Goal: Information Seeking & Learning: Learn about a topic

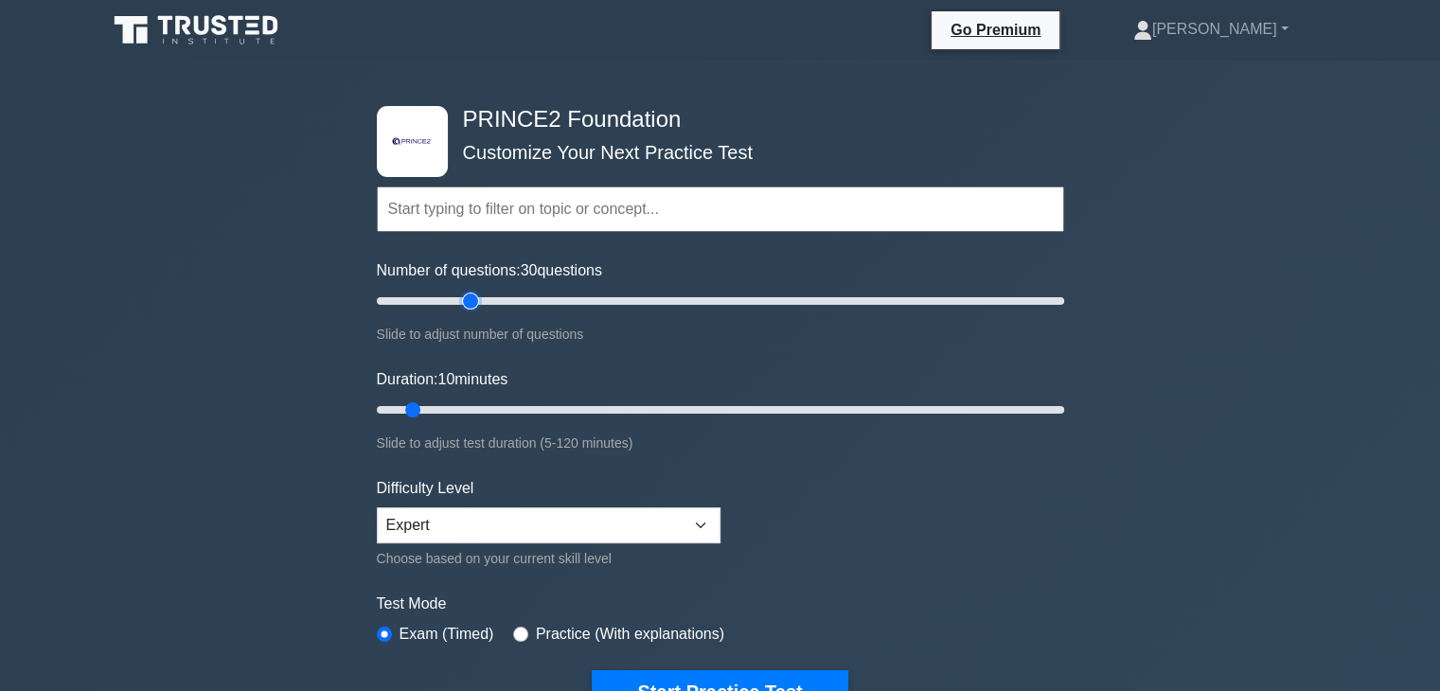
drag, startPoint x: 400, startPoint y: 298, endPoint x: 462, endPoint y: 298, distance: 62.5
type input "30"
click at [462, 298] on input "Number of questions: 30 questions" at bounding box center [720, 301] width 687 height 23
drag, startPoint x: 415, startPoint y: 411, endPoint x: 516, endPoint y: 397, distance: 102.3
type input "30"
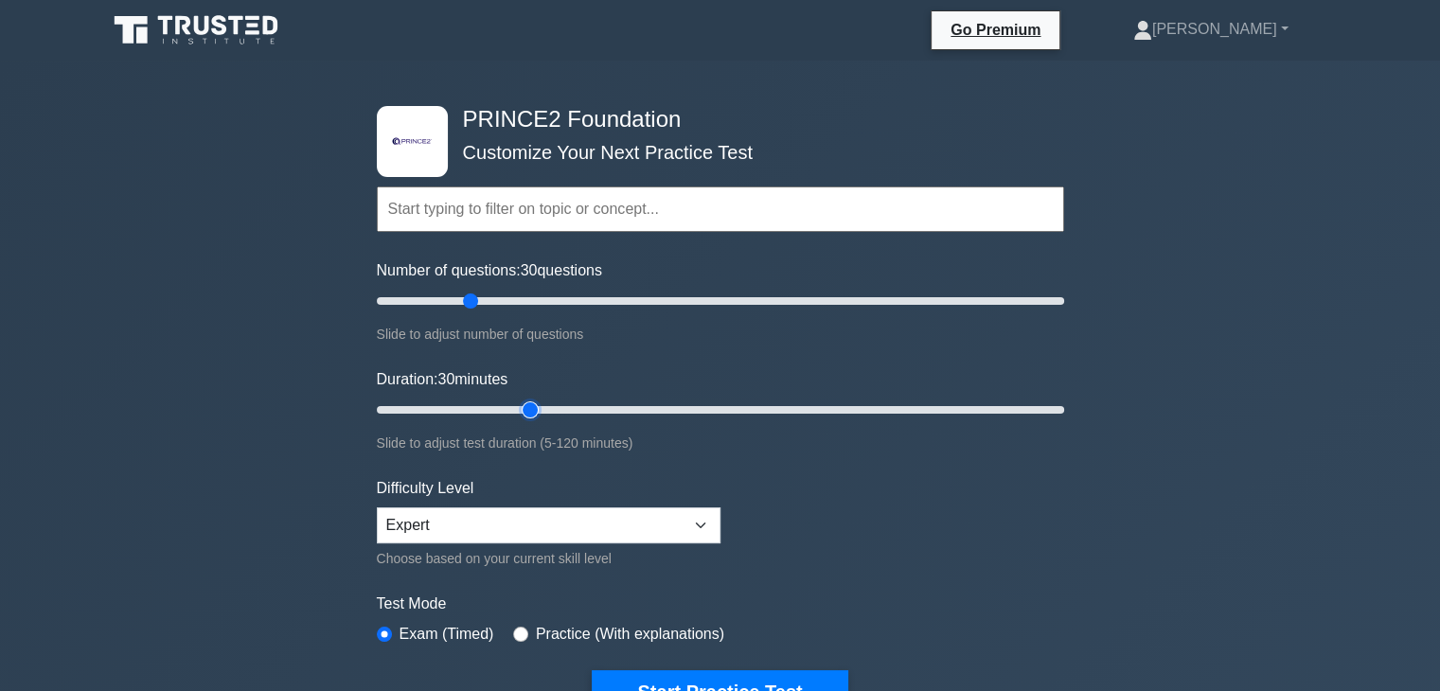
click at [516, 399] on input "Duration: 30 minutes" at bounding box center [720, 410] width 687 height 23
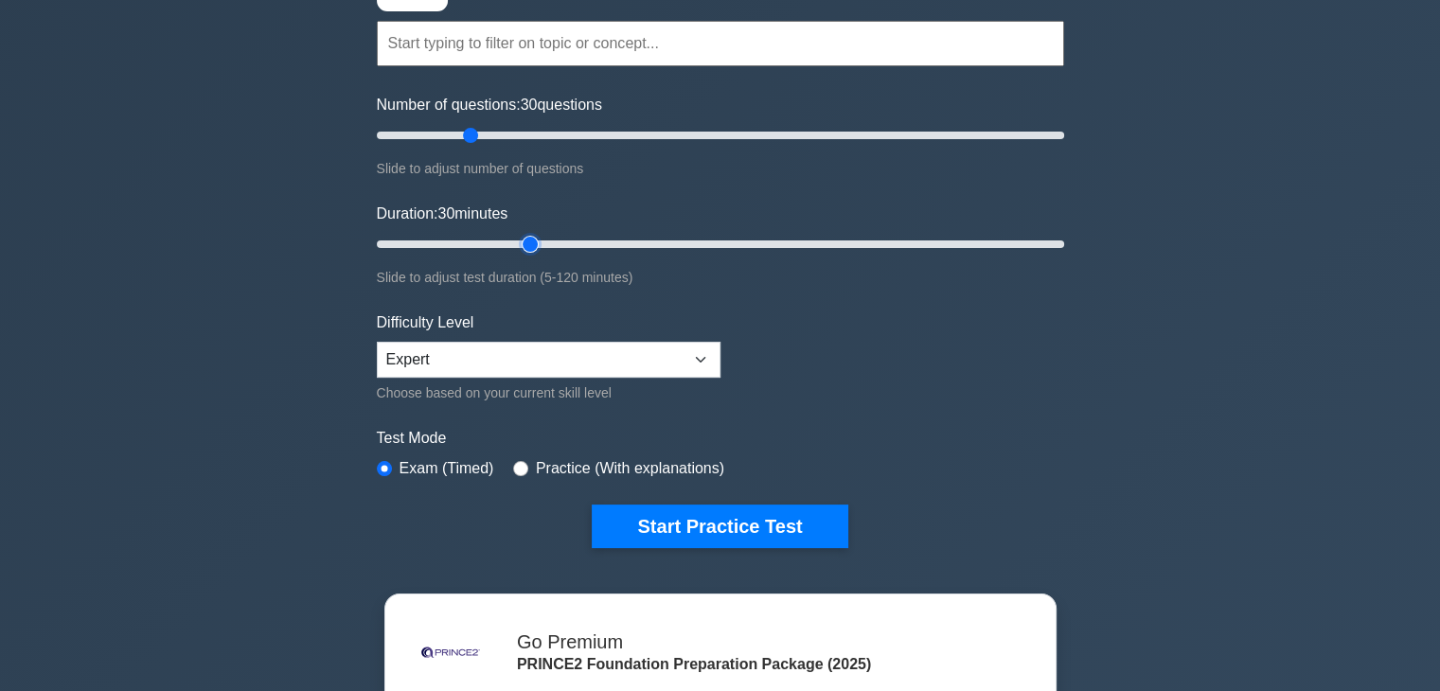
scroll to position [169, 0]
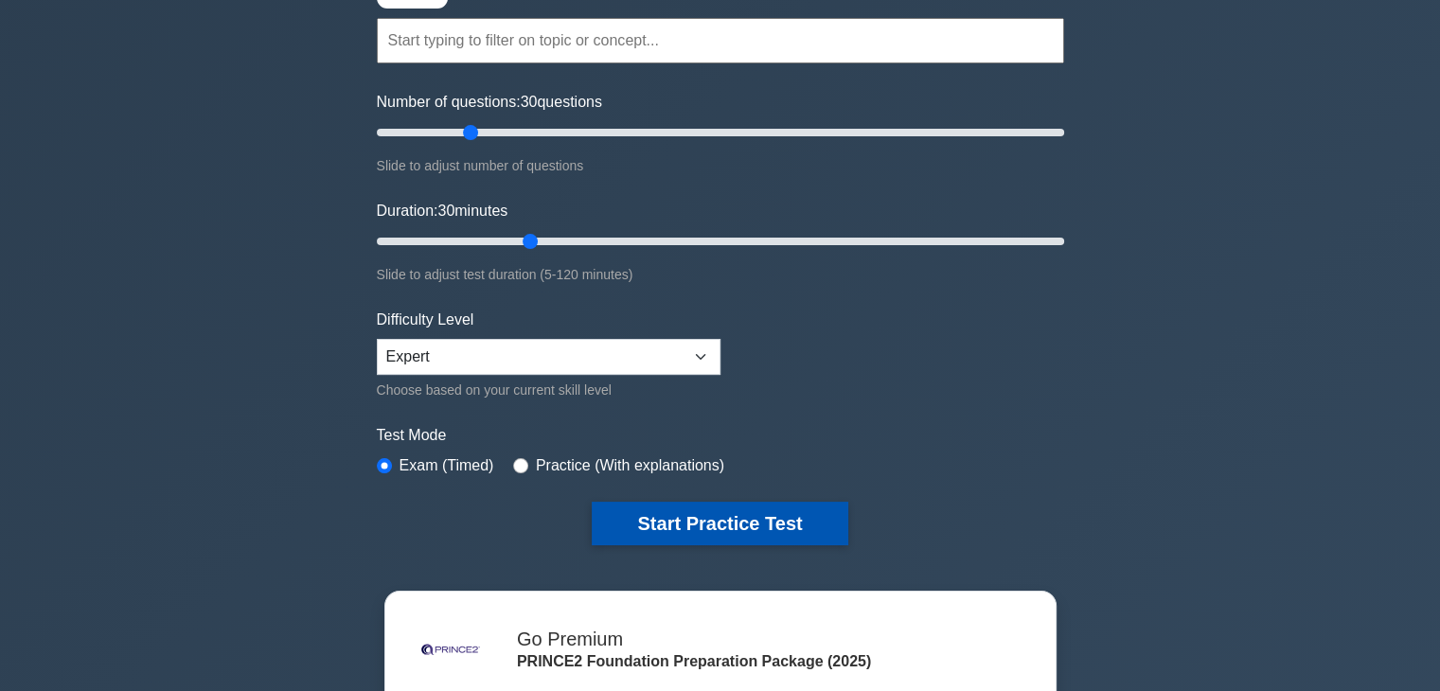
click at [724, 507] on button "Start Practice Test" at bounding box center [720, 524] width 256 height 44
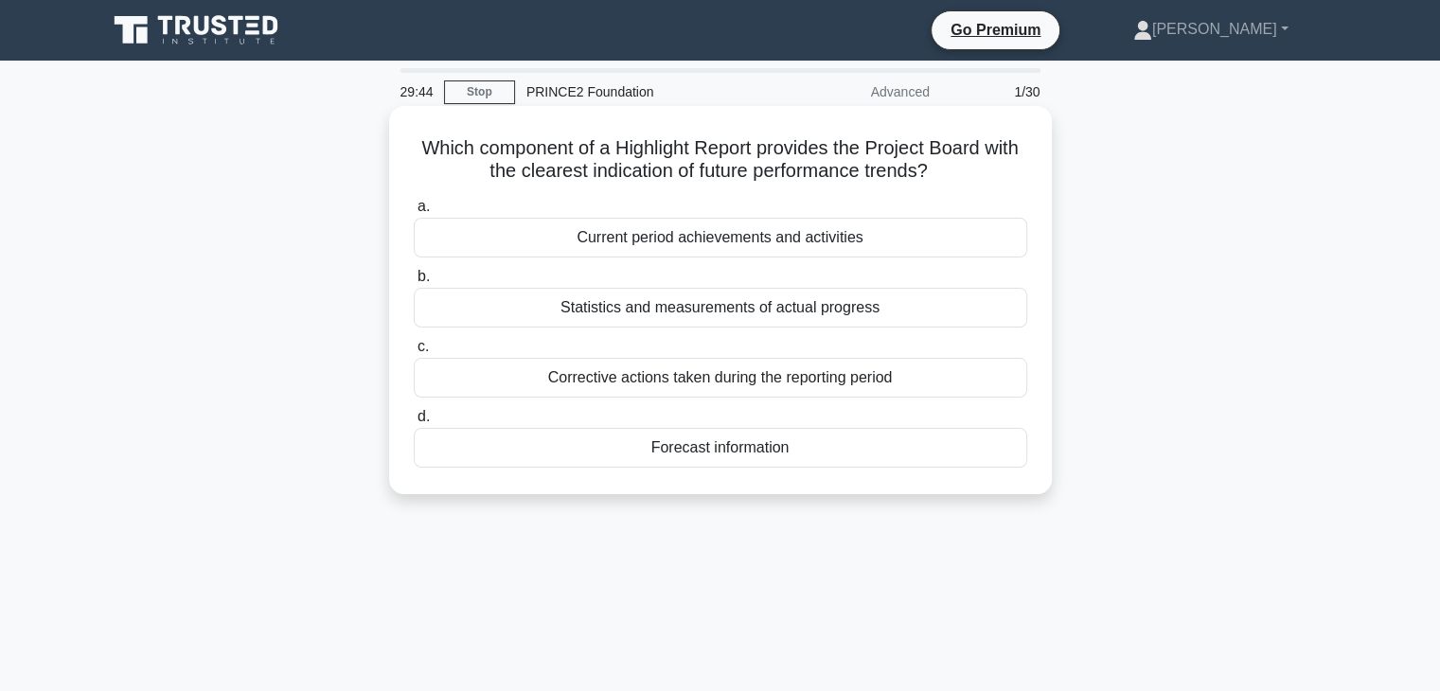
click at [644, 255] on div "Current period achievements and activities" at bounding box center [720, 238] width 613 height 40
click at [414, 213] on input "a. Current period achievements and activities" at bounding box center [414, 207] width 0 height 12
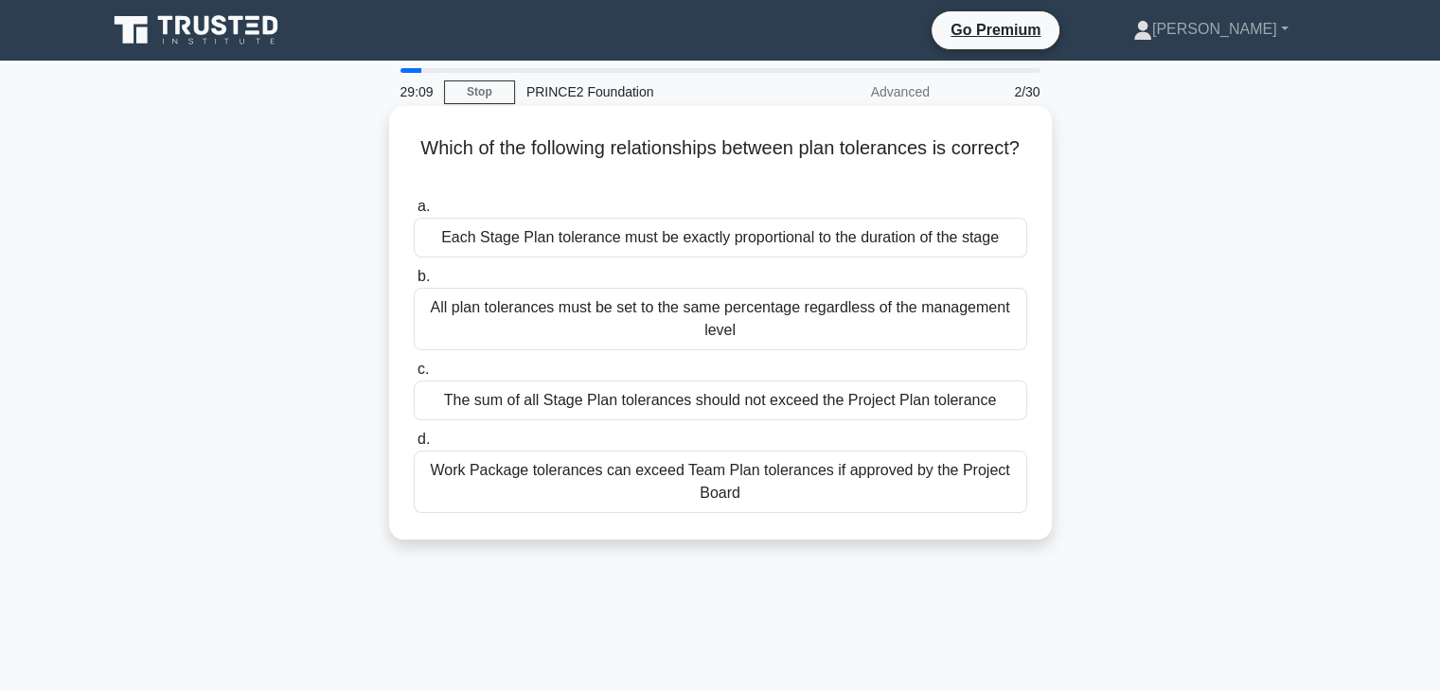
click at [570, 407] on div "The sum of all Stage Plan tolerances should not exceed the Project Plan toleran…" at bounding box center [720, 401] width 613 height 40
click at [414, 376] on input "c. The sum of all Stage Plan tolerances should not exceed the Project Plan tole…" at bounding box center [414, 370] width 0 height 12
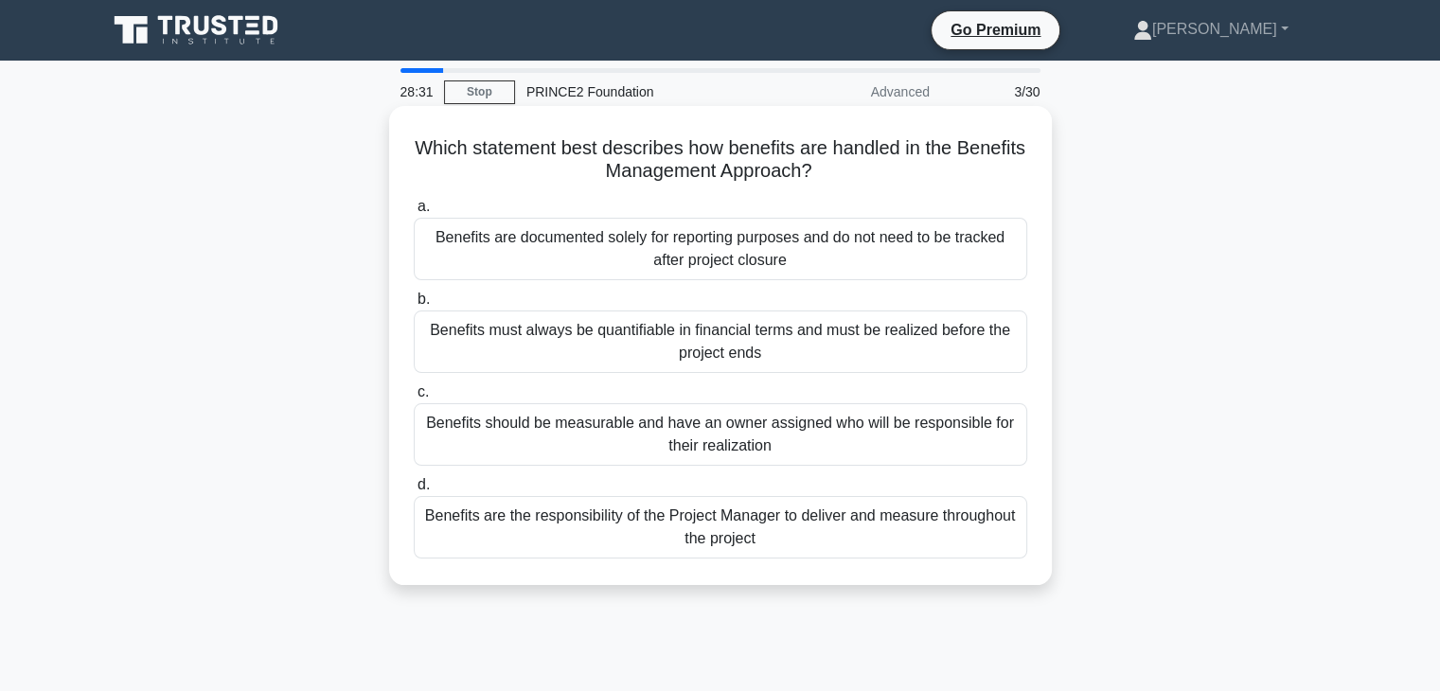
click at [567, 520] on div "Benefits are the responsibility of the Project Manager to deliver and measure t…" at bounding box center [720, 527] width 613 height 62
click at [414, 491] on input "d. Benefits are the responsibility of the Project Manager to deliver and measur…" at bounding box center [414, 485] width 0 height 12
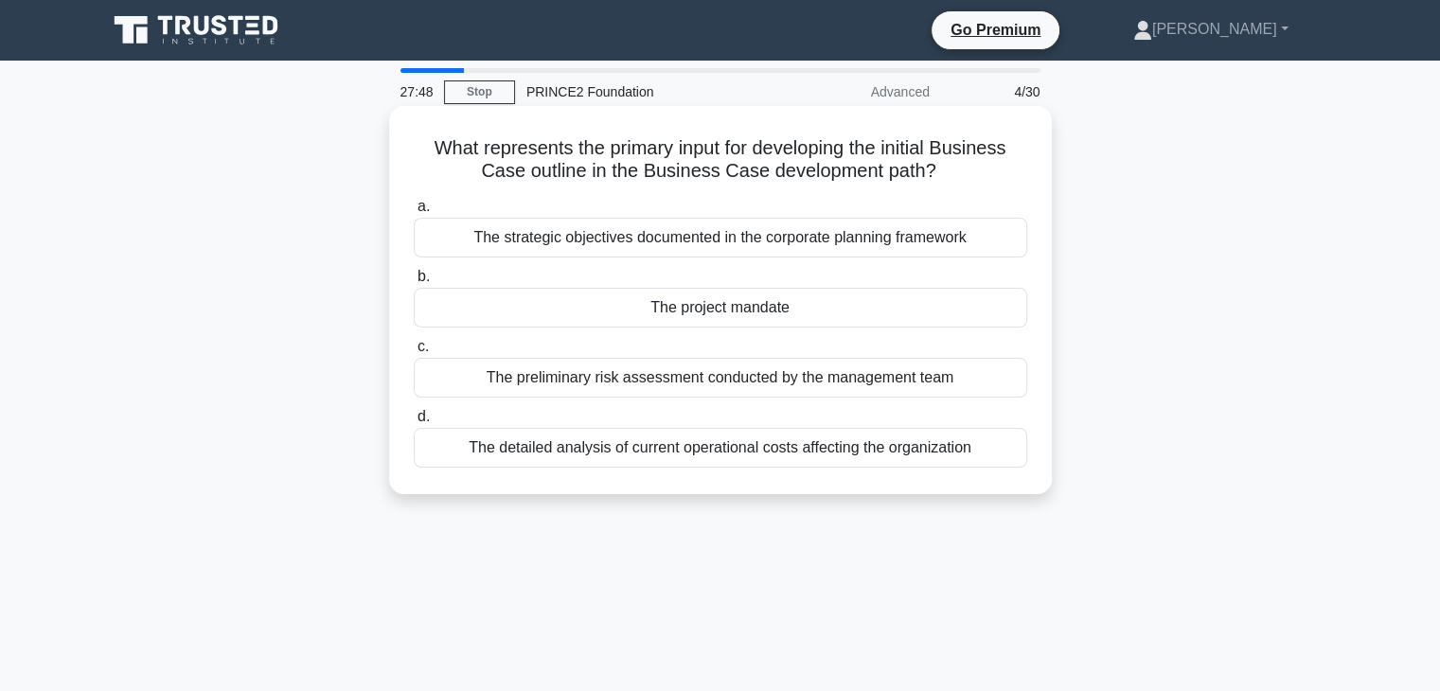
click at [536, 236] on div "The strategic objectives documented in the corporate planning framework" at bounding box center [720, 238] width 613 height 40
click at [414, 213] on input "a. The strategic objectives documented in the corporate planning framework" at bounding box center [414, 207] width 0 height 12
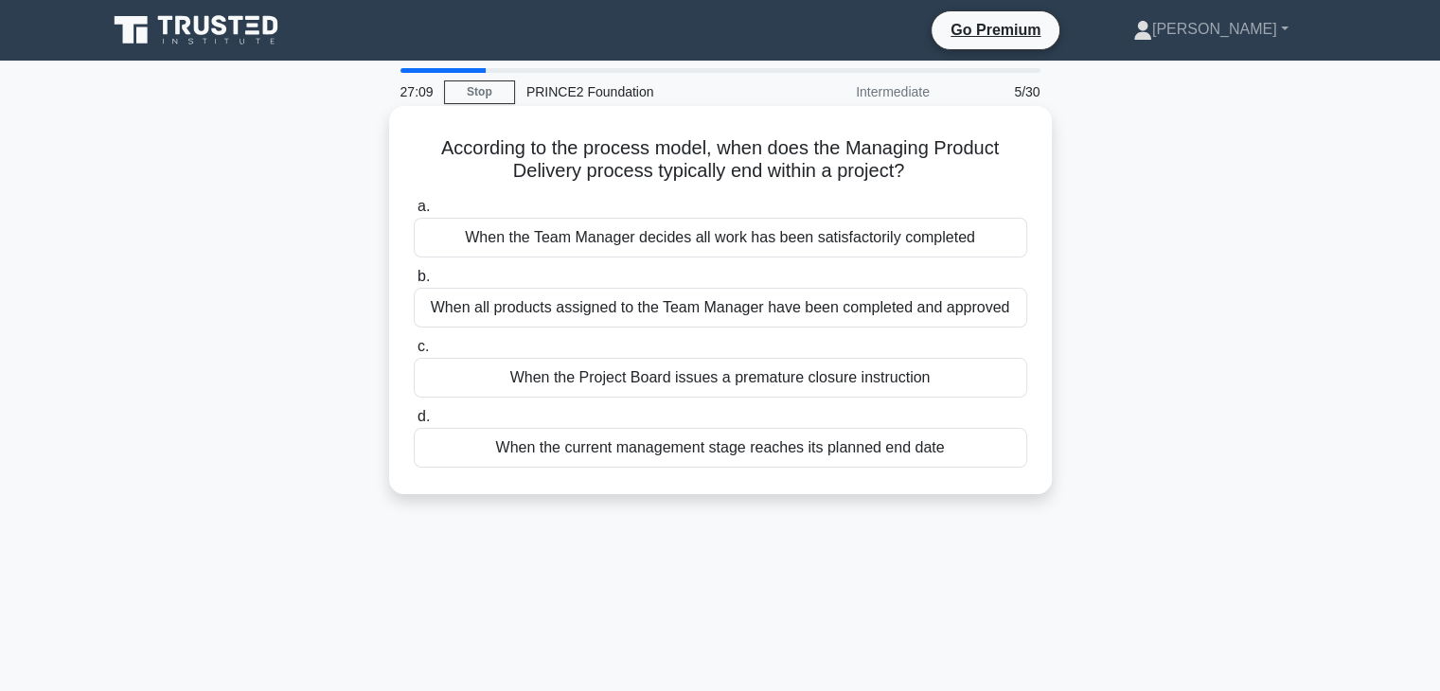
click at [585, 308] on div "When all products assigned to the Team Manager have been completed and approved" at bounding box center [720, 308] width 613 height 40
click at [414, 283] on input "b. When all products assigned to the Team Manager have been completed and appro…" at bounding box center [414, 277] width 0 height 12
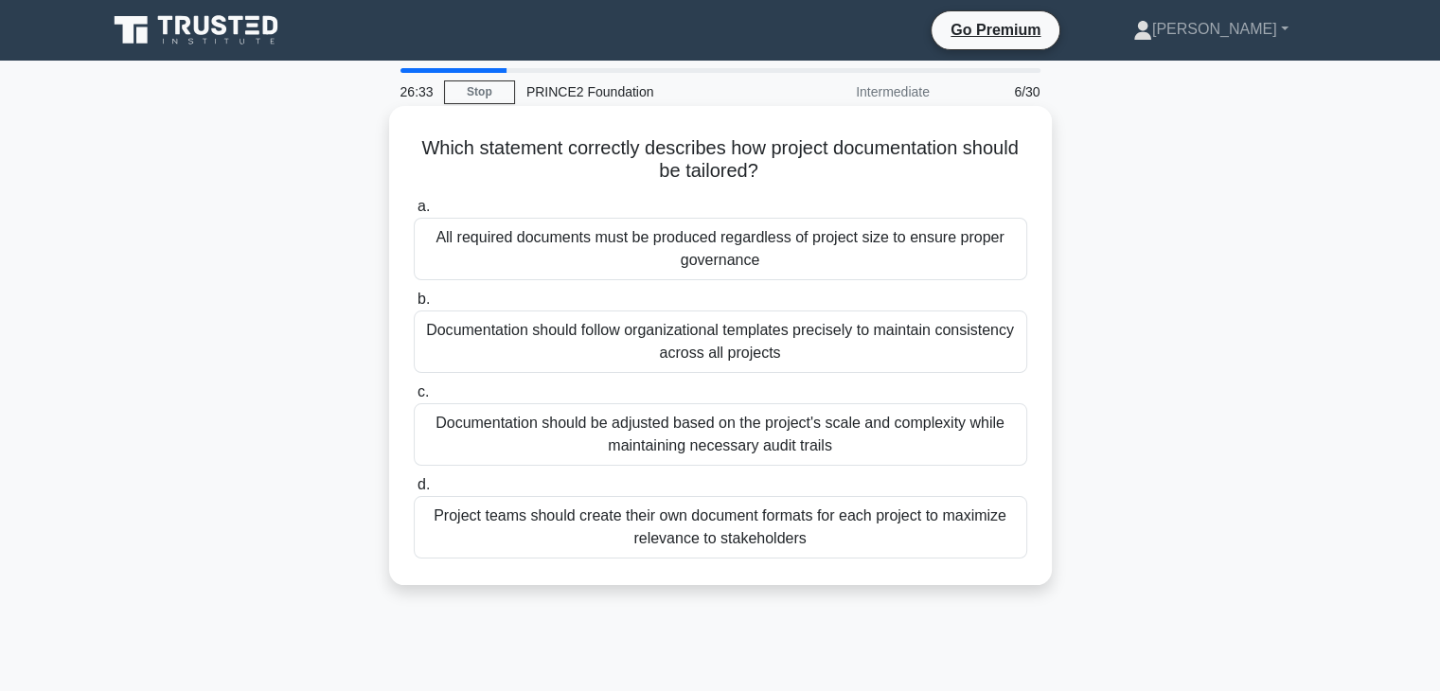
click at [536, 441] on div "Documentation should be adjusted based on the project's scale and complexity wh…" at bounding box center [720, 434] width 613 height 62
click at [414, 399] on input "c. Documentation should be adjusted based on the project's scale and complexity…" at bounding box center [414, 392] width 0 height 12
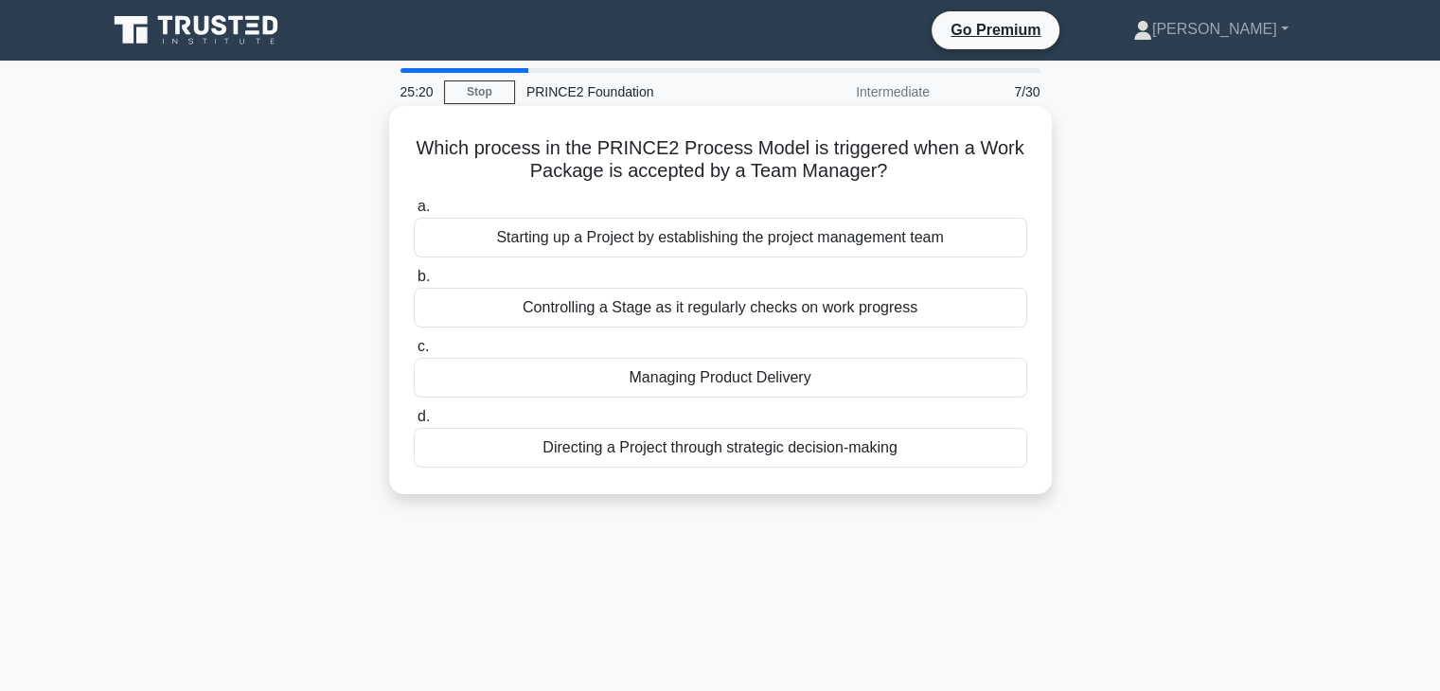
click at [618, 386] on div "Managing Product Delivery" at bounding box center [720, 378] width 613 height 40
click at [414, 353] on input "c. Managing Product Delivery" at bounding box center [414, 347] width 0 height 12
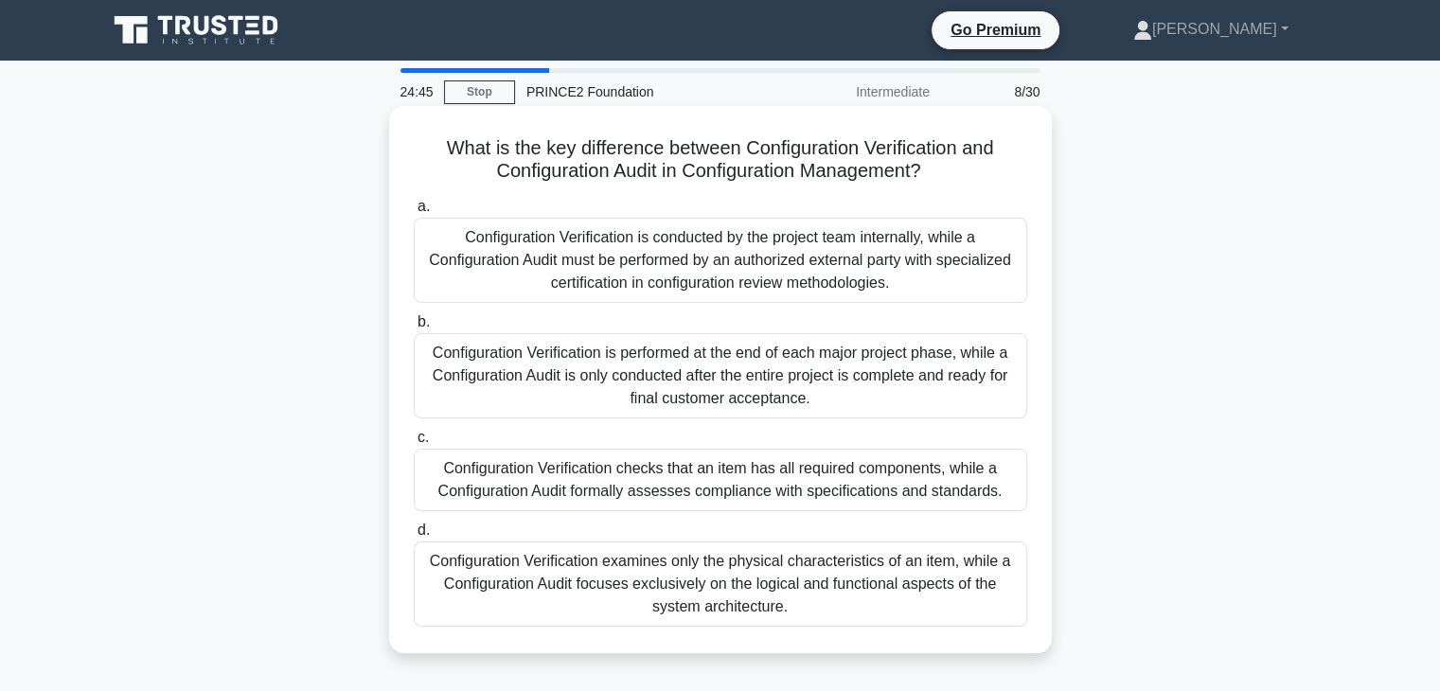
click at [545, 241] on div "Configuration Verification is conducted by the project team internally, while a…" at bounding box center [720, 260] width 613 height 85
click at [414, 213] on input "a. Configuration Verification is conducted by the project team internally, whil…" at bounding box center [414, 207] width 0 height 12
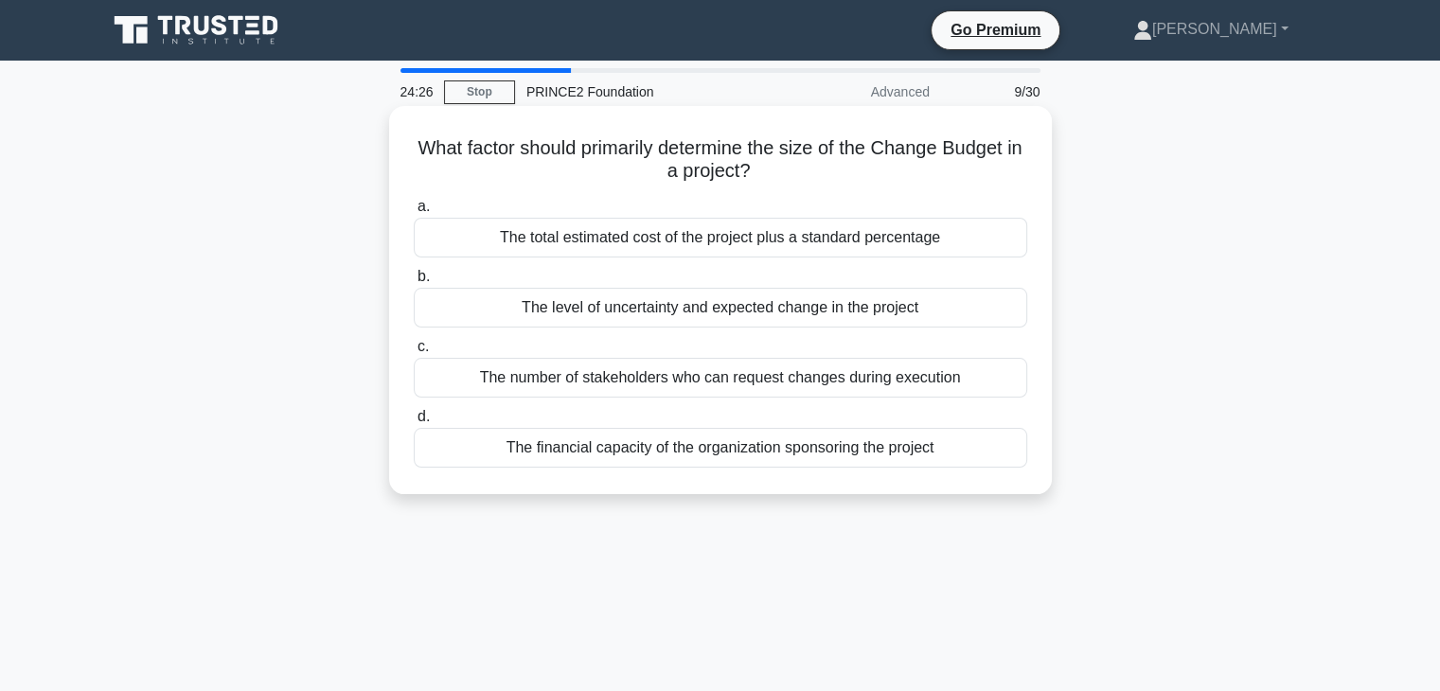
click at [566, 315] on div "The level of uncertainty and expected change in the project" at bounding box center [720, 308] width 613 height 40
click at [414, 283] on input "b. The level of uncertainty and expected change in the project" at bounding box center [414, 277] width 0 height 12
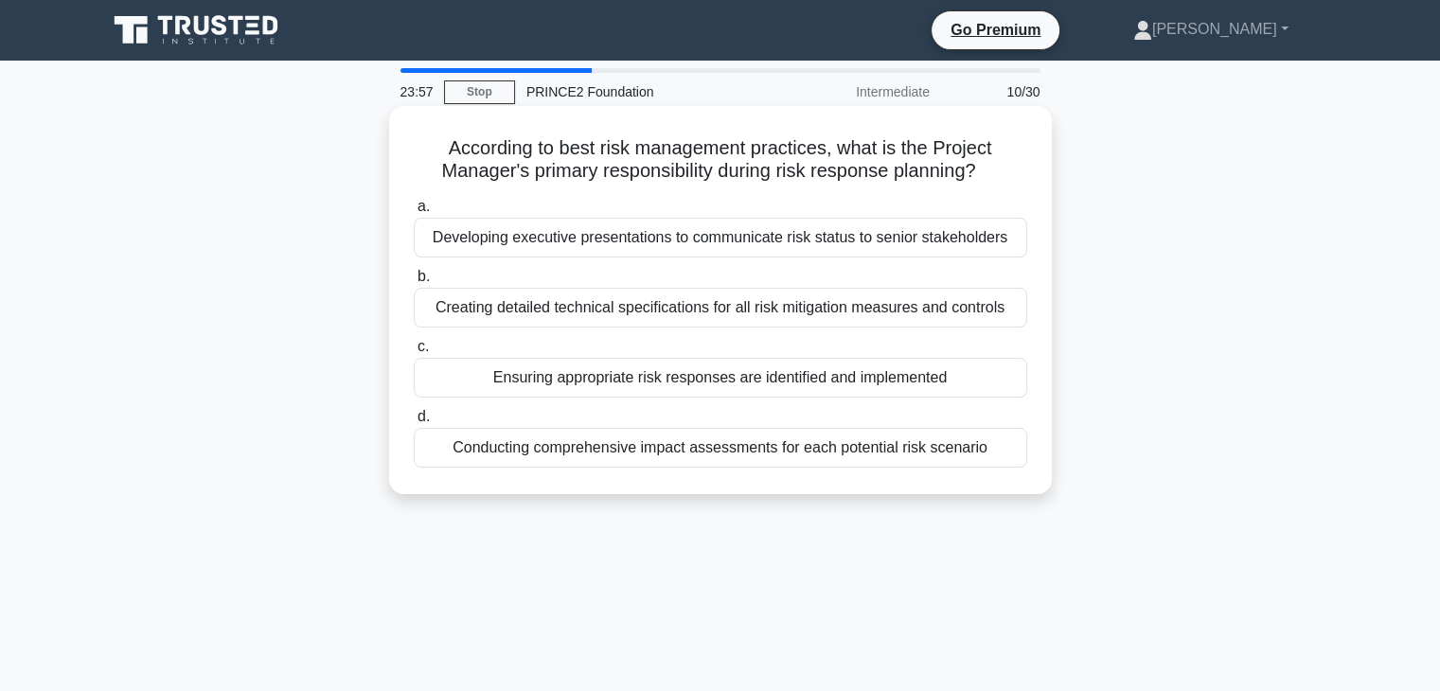
click at [560, 304] on div "Creating detailed technical specifications for all risk mitigation measures and…" at bounding box center [720, 308] width 613 height 40
click at [414, 283] on input "b. Creating detailed technical specifications for all risk mitigation measures …" at bounding box center [414, 277] width 0 height 12
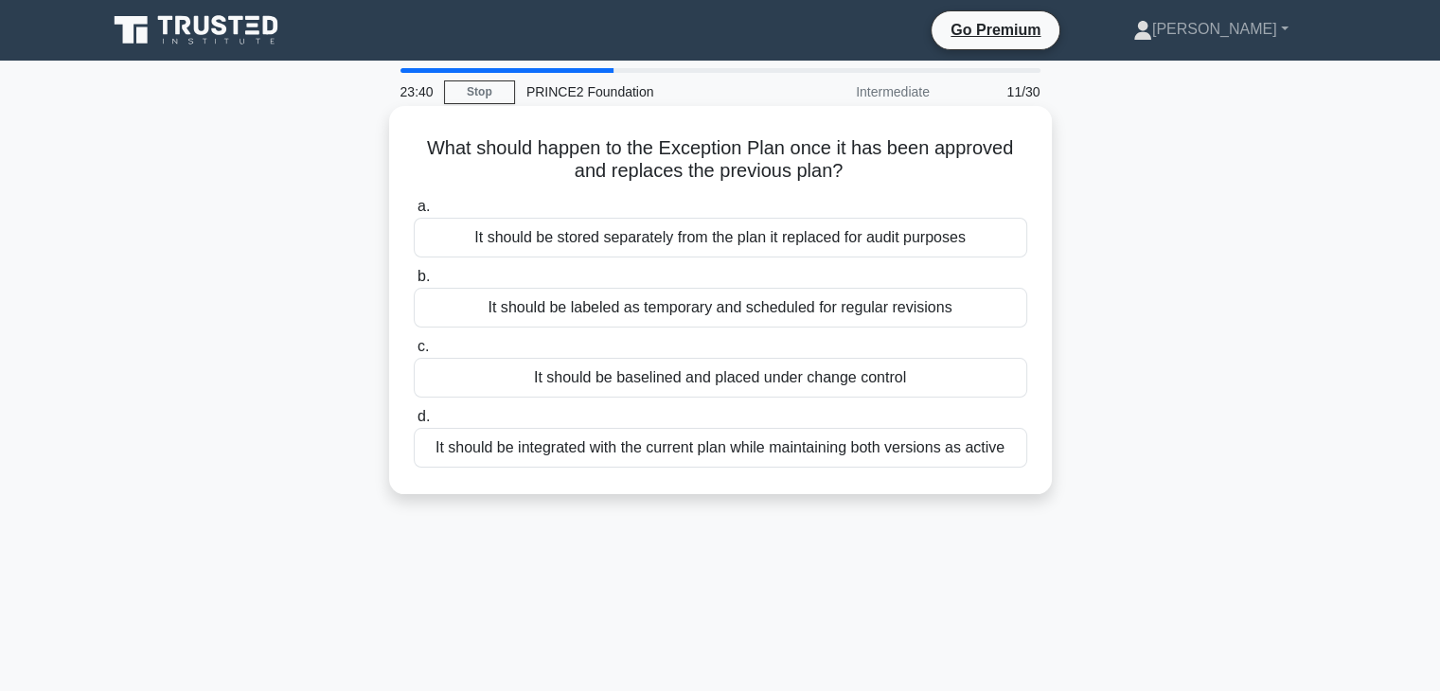
click at [606, 443] on div "It should be integrated with the current plan while maintaining both versions a…" at bounding box center [720, 448] width 613 height 40
click at [414, 423] on input "d. It should be integrated with the current plan while maintaining both version…" at bounding box center [414, 417] width 0 height 12
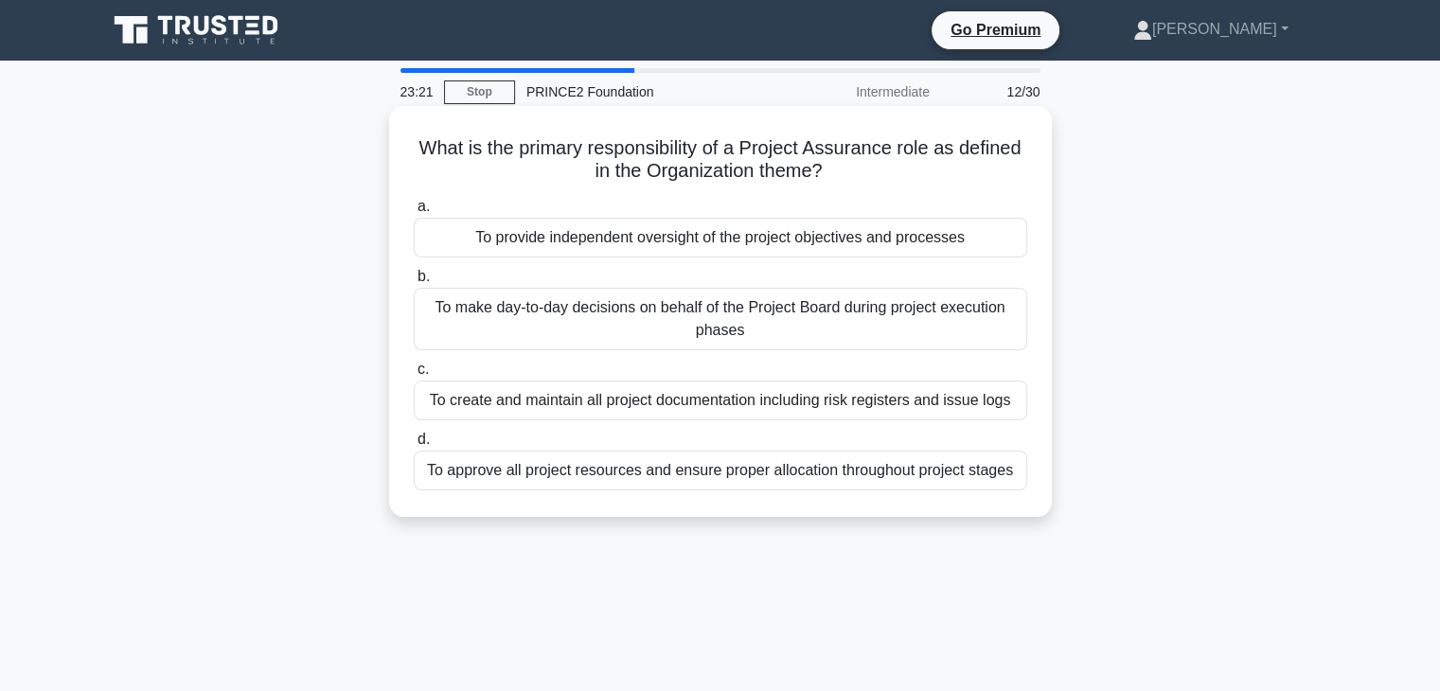
click at [536, 234] on div "To provide independent oversight of the project objectives and processes" at bounding box center [720, 238] width 613 height 40
click at [414, 213] on input "a. To provide independent oversight of the project objectives and processes" at bounding box center [414, 207] width 0 height 12
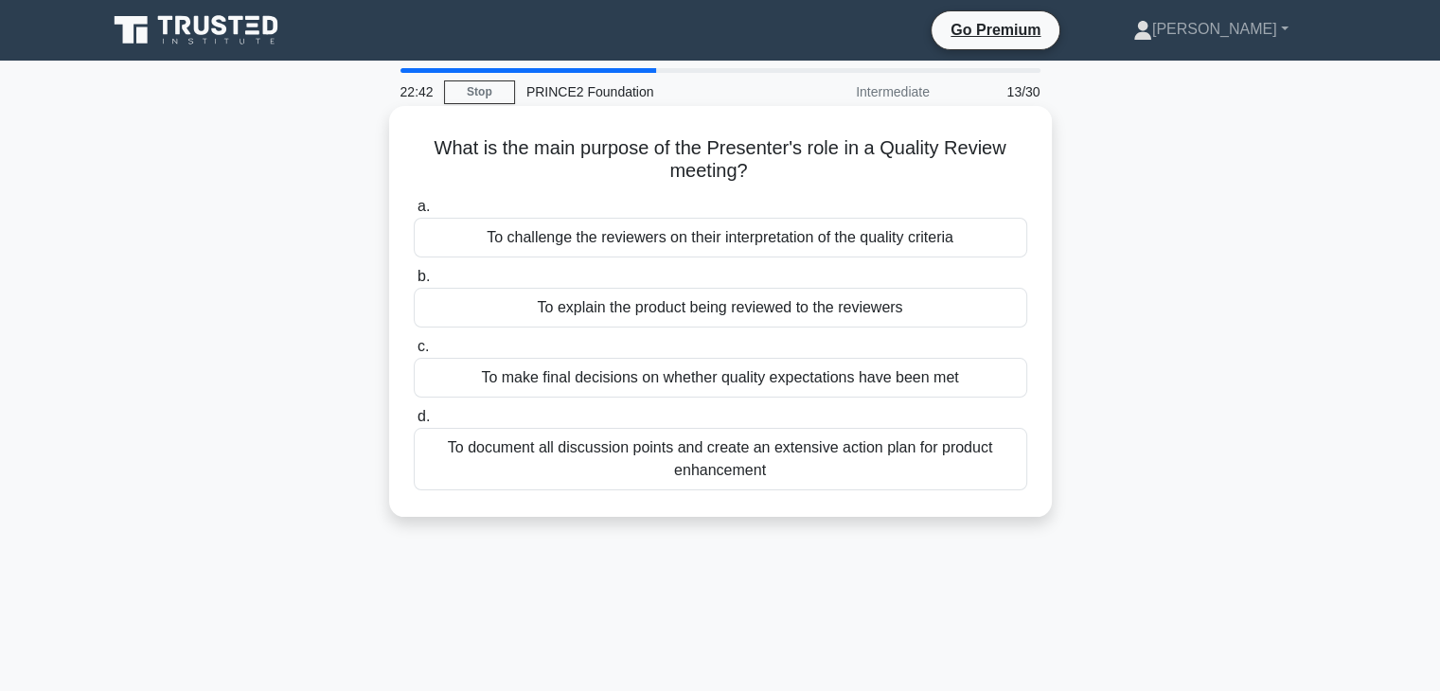
click at [610, 303] on div "To explain the product being reviewed to the reviewers" at bounding box center [720, 308] width 613 height 40
click at [414, 283] on input "b. To explain the product being reviewed to the reviewers" at bounding box center [414, 277] width 0 height 12
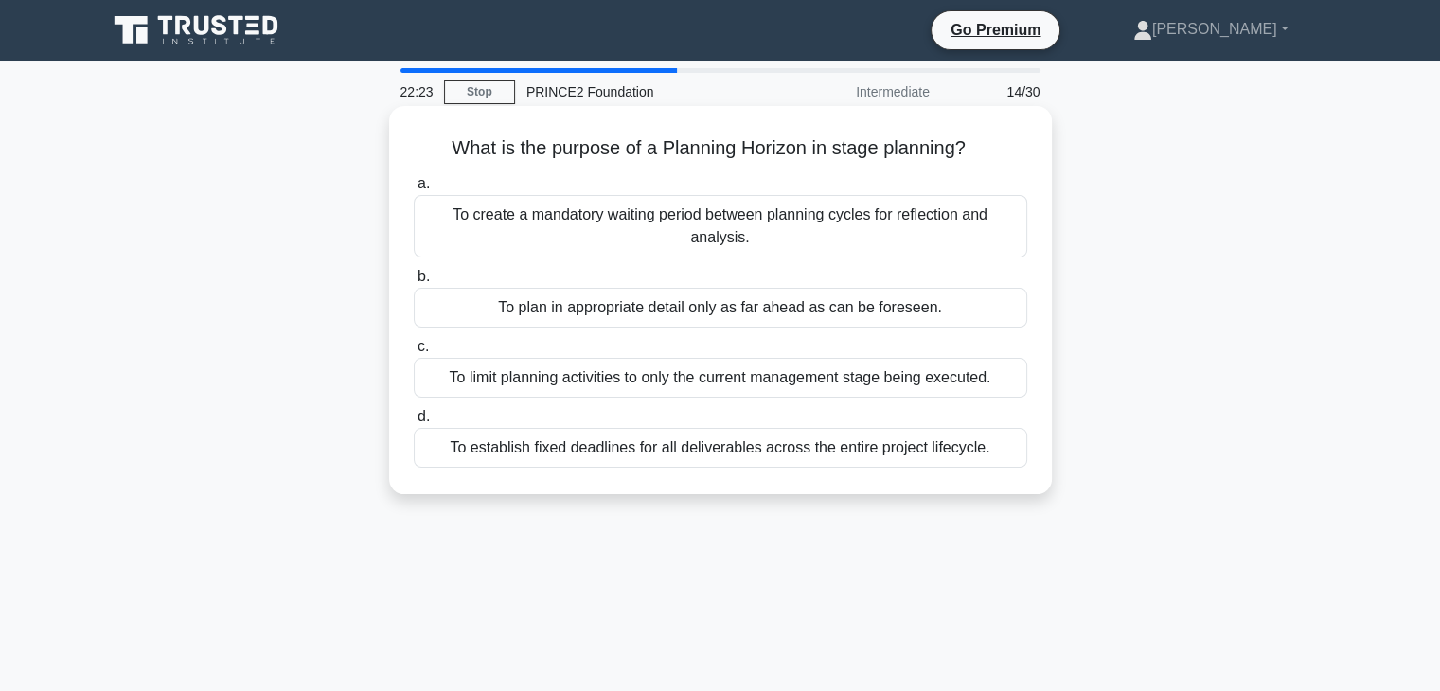
click at [625, 291] on div "To plan in appropriate detail only as far ahead as can be foreseen." at bounding box center [720, 308] width 613 height 40
click at [414, 283] on input "b. To plan in appropriate detail only as far ahead as can be foreseen." at bounding box center [414, 277] width 0 height 12
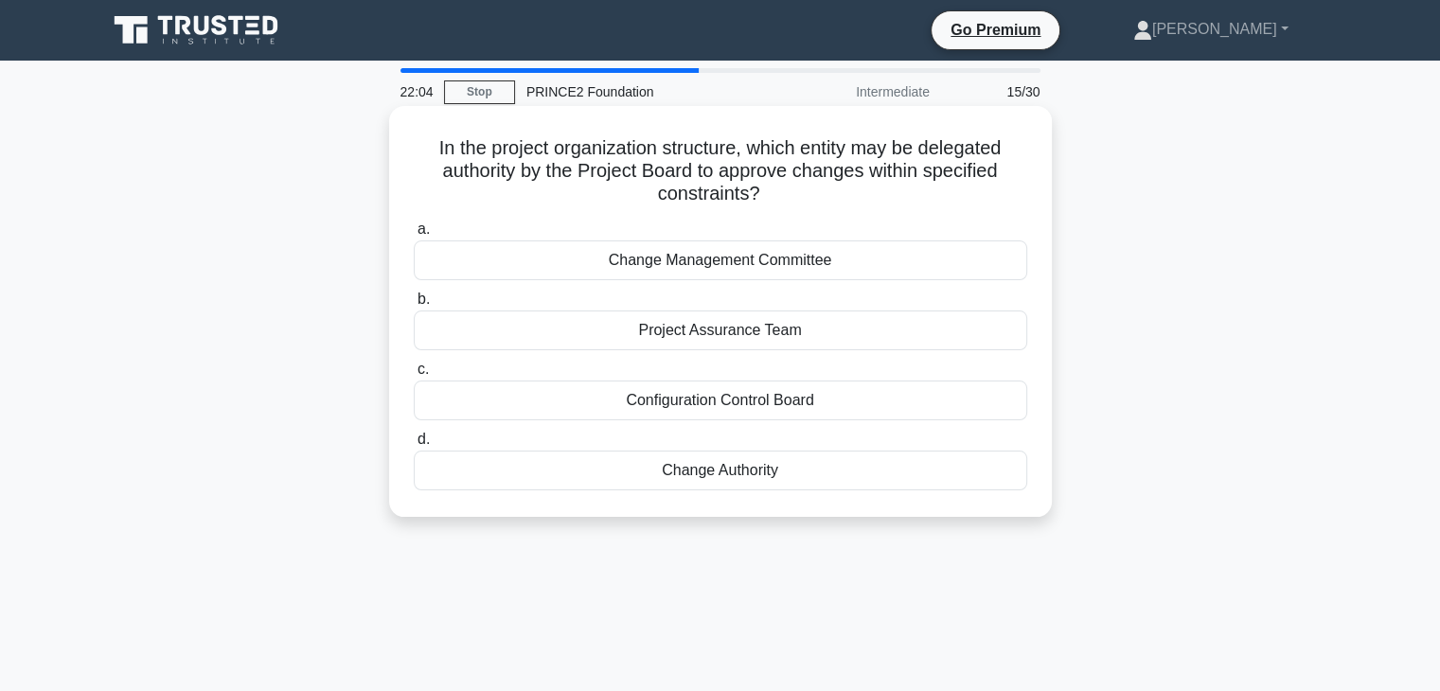
click at [663, 396] on div "Configuration Control Board" at bounding box center [720, 401] width 613 height 40
click at [414, 376] on input "c. Configuration Control Board" at bounding box center [414, 370] width 0 height 12
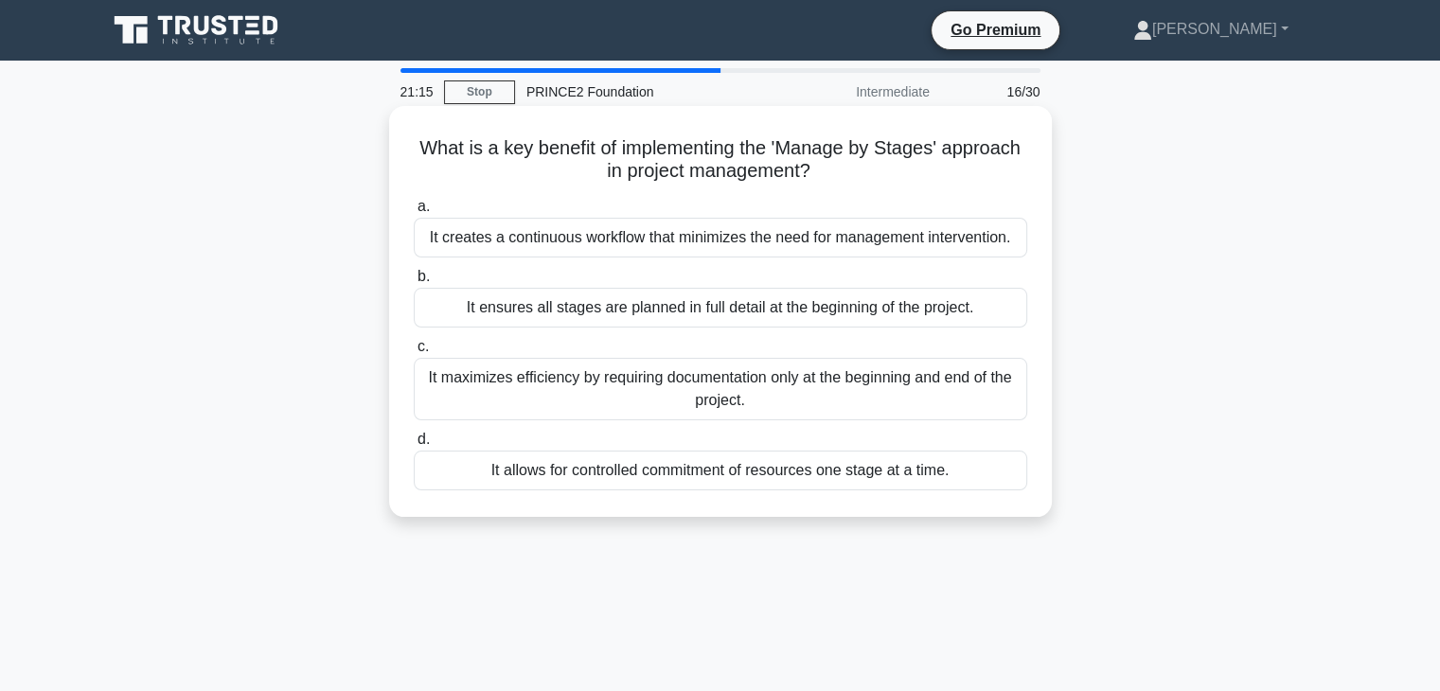
click at [738, 232] on div "It creates a continuous workflow that minimizes the need for management interve…" at bounding box center [720, 238] width 613 height 40
click at [414, 213] on input "a. It creates a continuous workflow that minimizes the need for management inte…" at bounding box center [414, 207] width 0 height 12
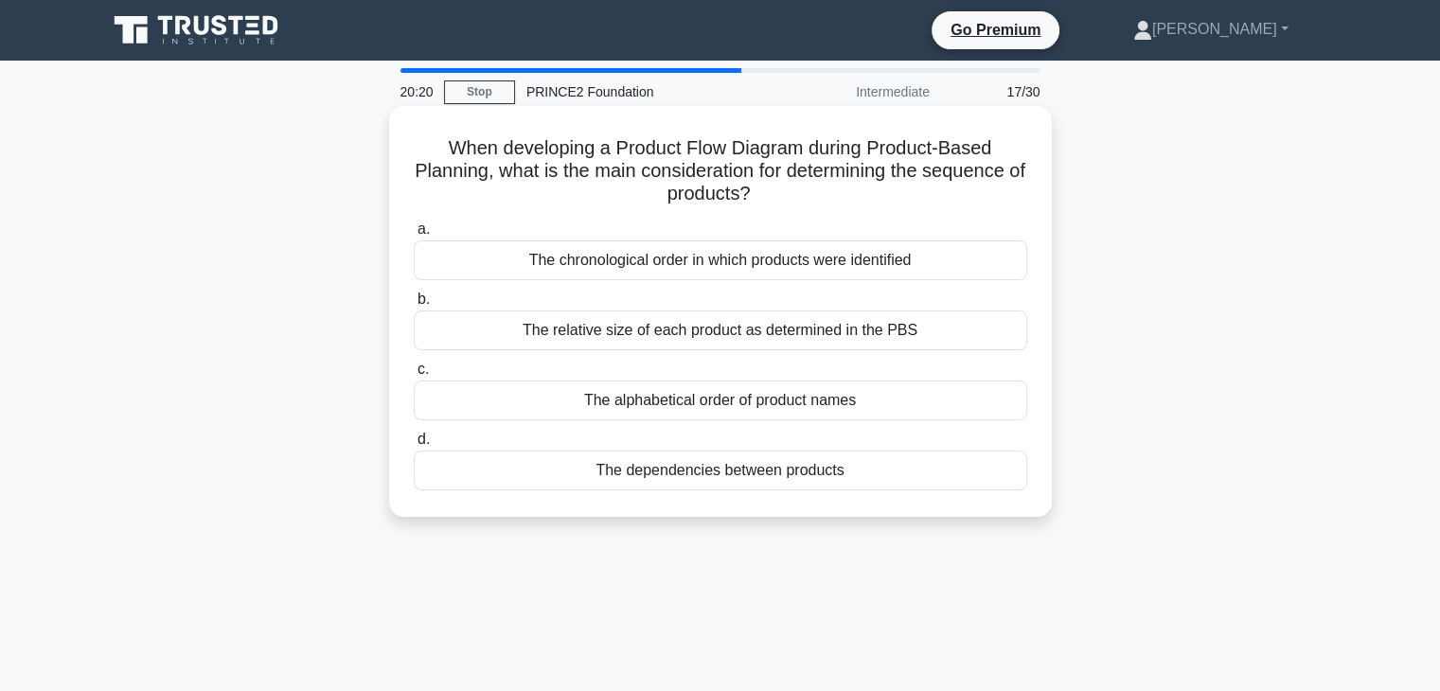
click at [653, 257] on div "The chronological order in which products were identified" at bounding box center [720, 260] width 613 height 40
click at [414, 236] on input "a. The chronological order in which products were identified" at bounding box center [414, 229] width 0 height 12
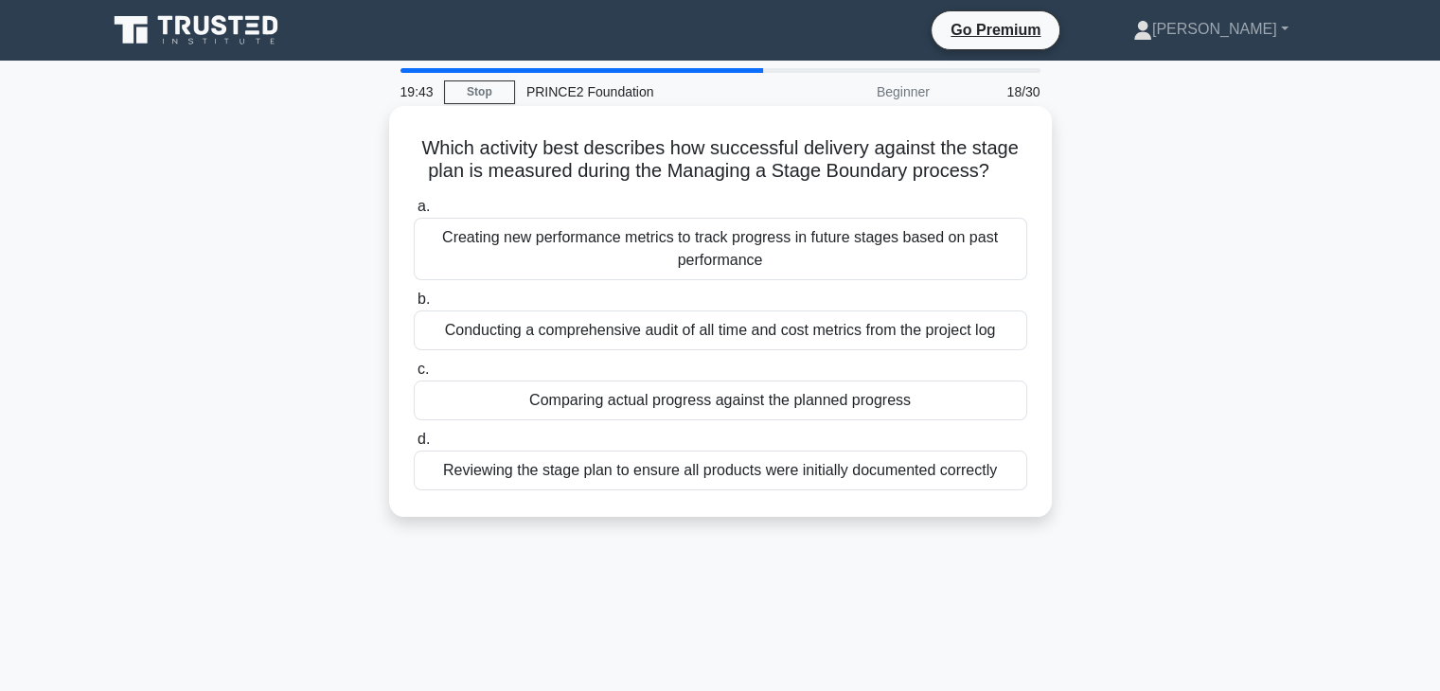
click at [640, 400] on div "Comparing actual progress against the planned progress" at bounding box center [720, 401] width 613 height 40
click at [414, 376] on input "c. Comparing actual progress against the planned progress" at bounding box center [414, 370] width 0 height 12
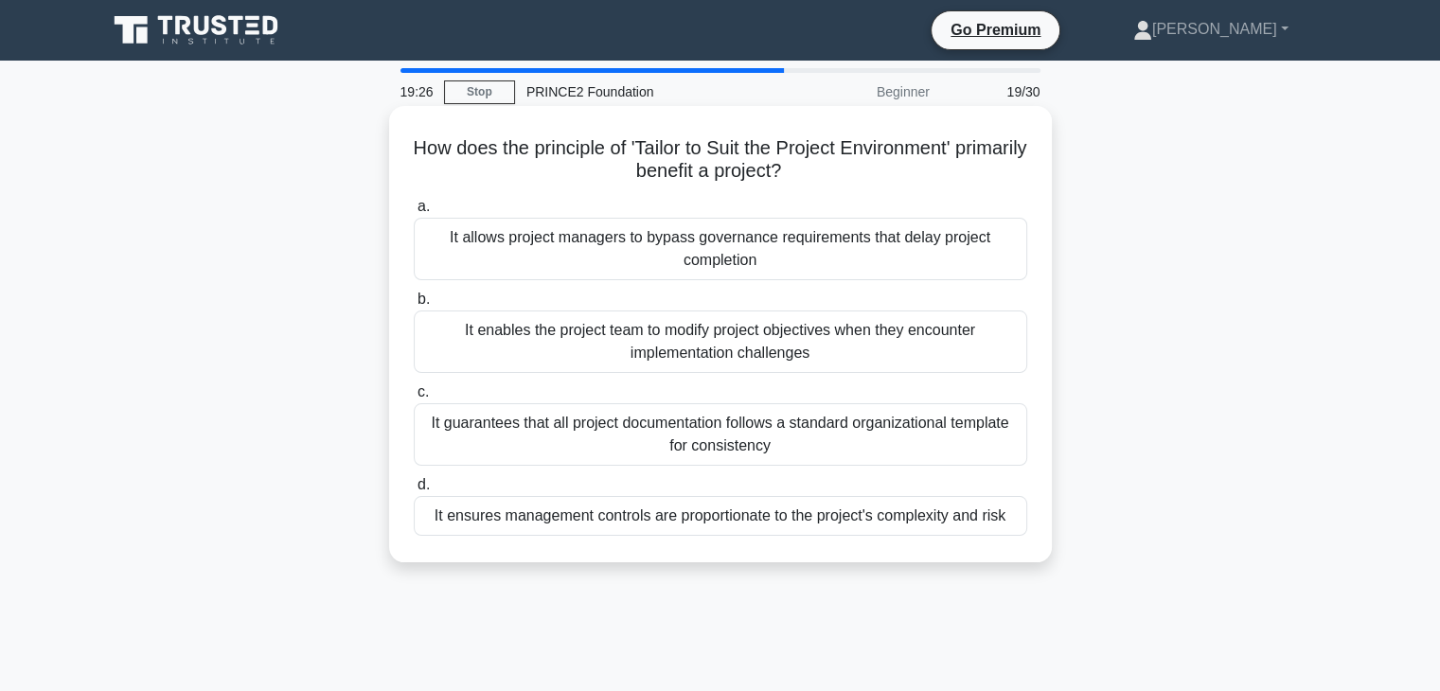
click at [623, 507] on div "It ensures management controls are proportionate to the project's complexity an…" at bounding box center [720, 516] width 613 height 40
click at [414, 491] on input "d. It ensures management controls are proportionate to the project's complexity…" at bounding box center [414, 485] width 0 height 12
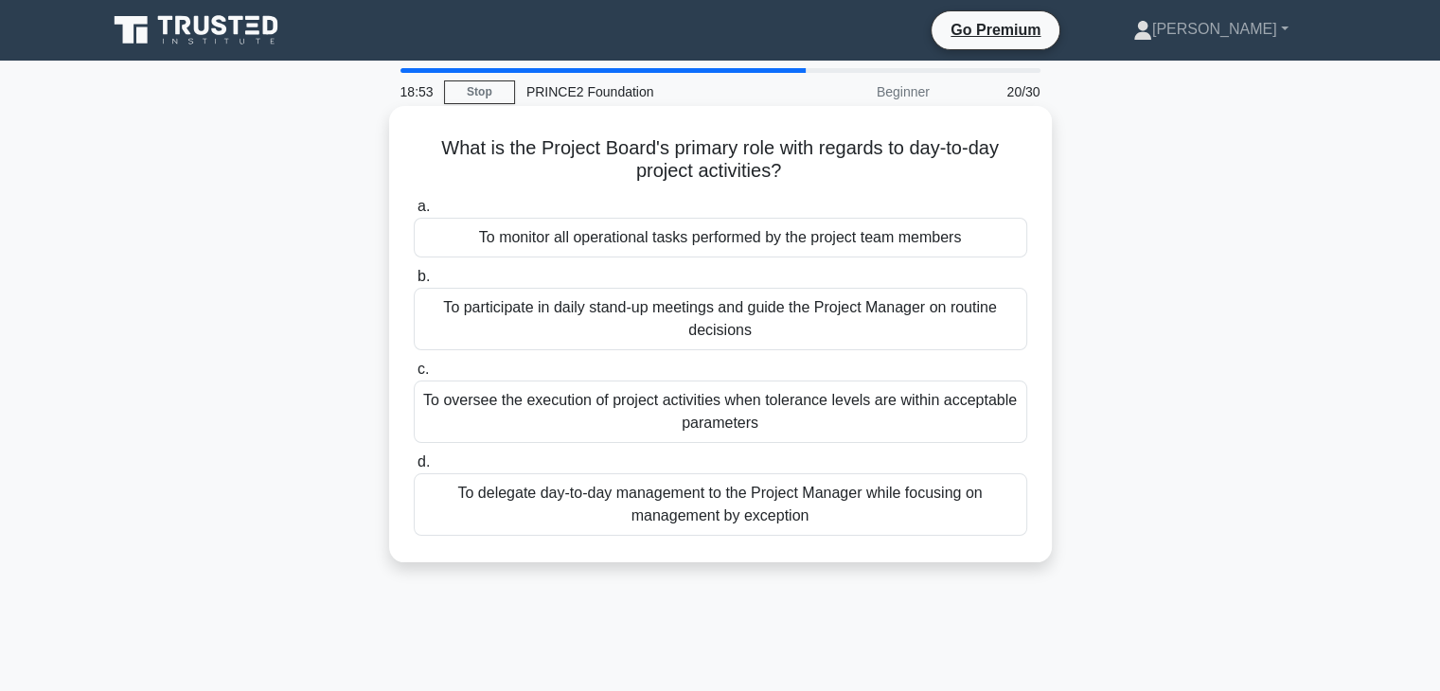
click at [689, 507] on div "To delegate day-to-day management to the Project Manager while focusing on mana…" at bounding box center [720, 504] width 613 height 62
click at [414, 469] on input "d. To delegate day-to-day management to the Project Manager while focusing on m…" at bounding box center [414, 462] width 0 height 12
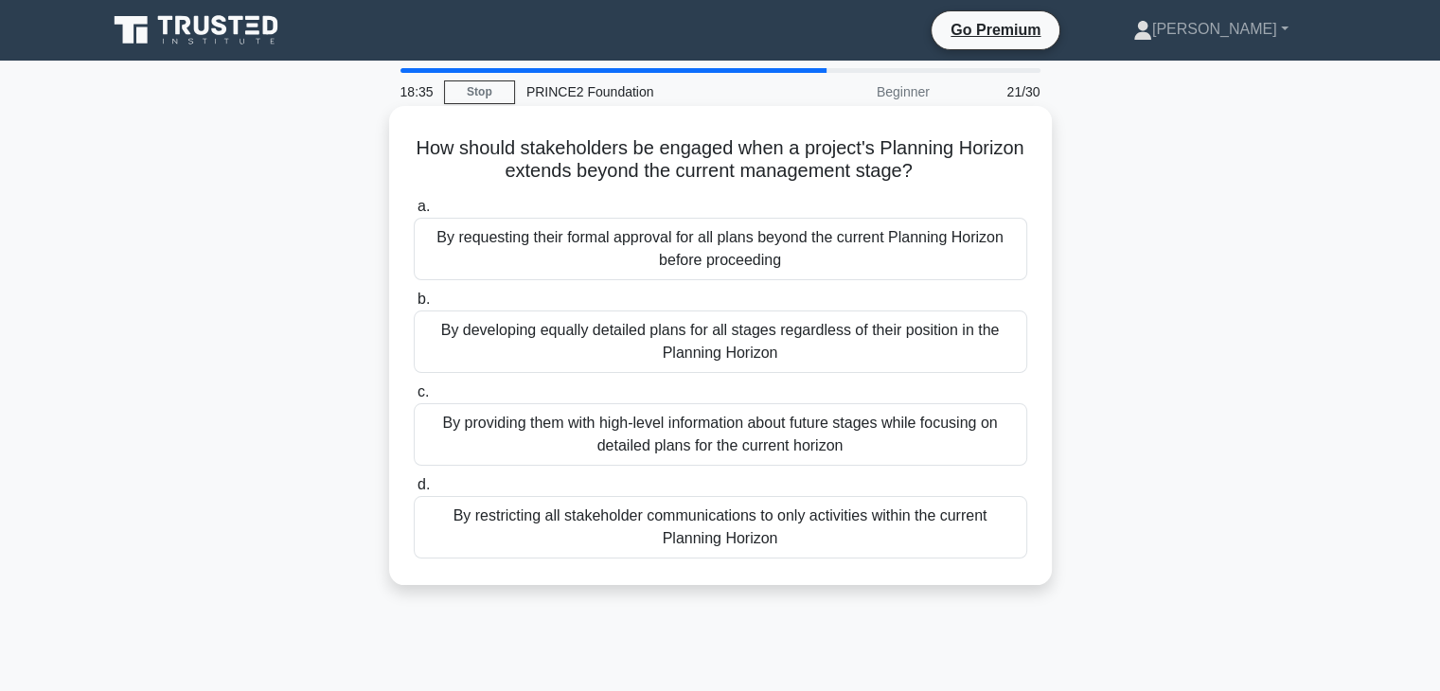
click at [709, 233] on div "By requesting their formal approval for all plans beyond the current Planning H…" at bounding box center [720, 249] width 613 height 62
click at [414, 213] on input "a. By requesting their formal approval for all plans beyond the current Plannin…" at bounding box center [414, 207] width 0 height 12
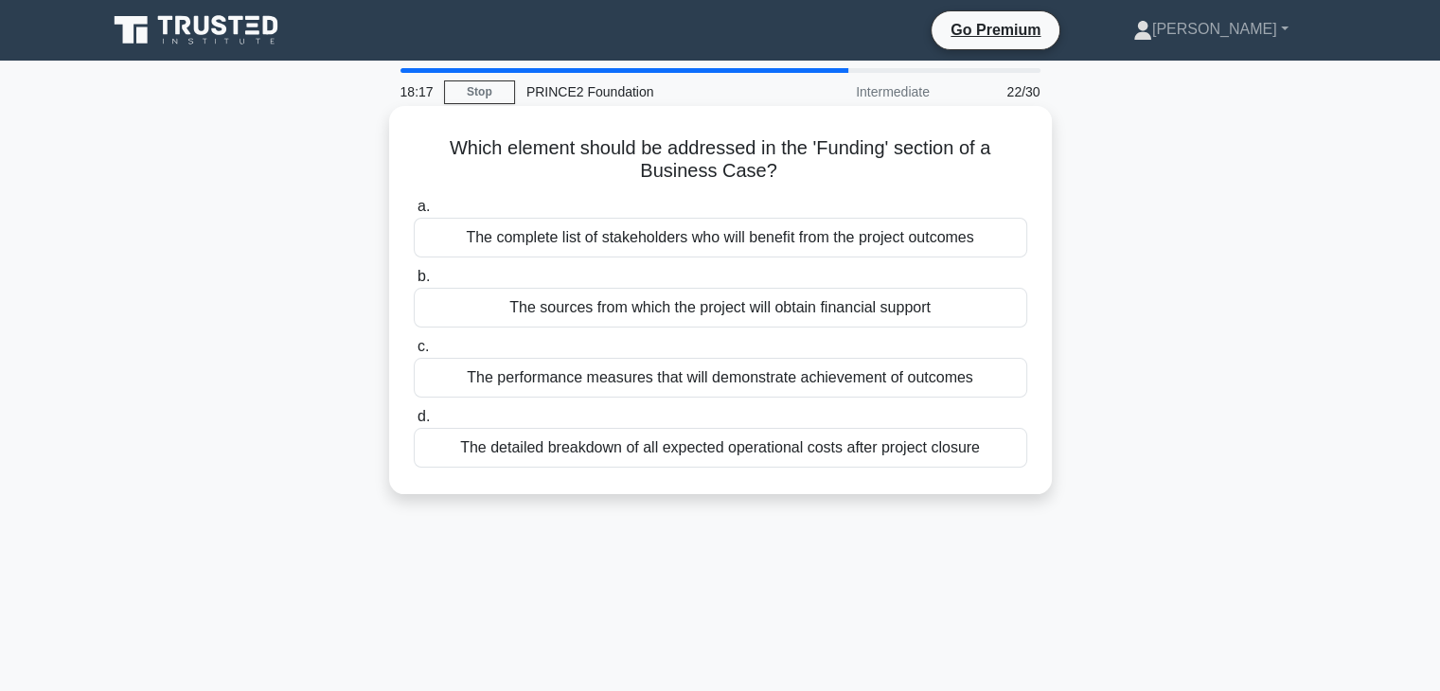
click at [538, 300] on div "The sources from which the project will obtain financial support" at bounding box center [720, 308] width 613 height 40
click at [414, 283] on input "b. The sources from which the project will obtain financial support" at bounding box center [414, 277] width 0 height 12
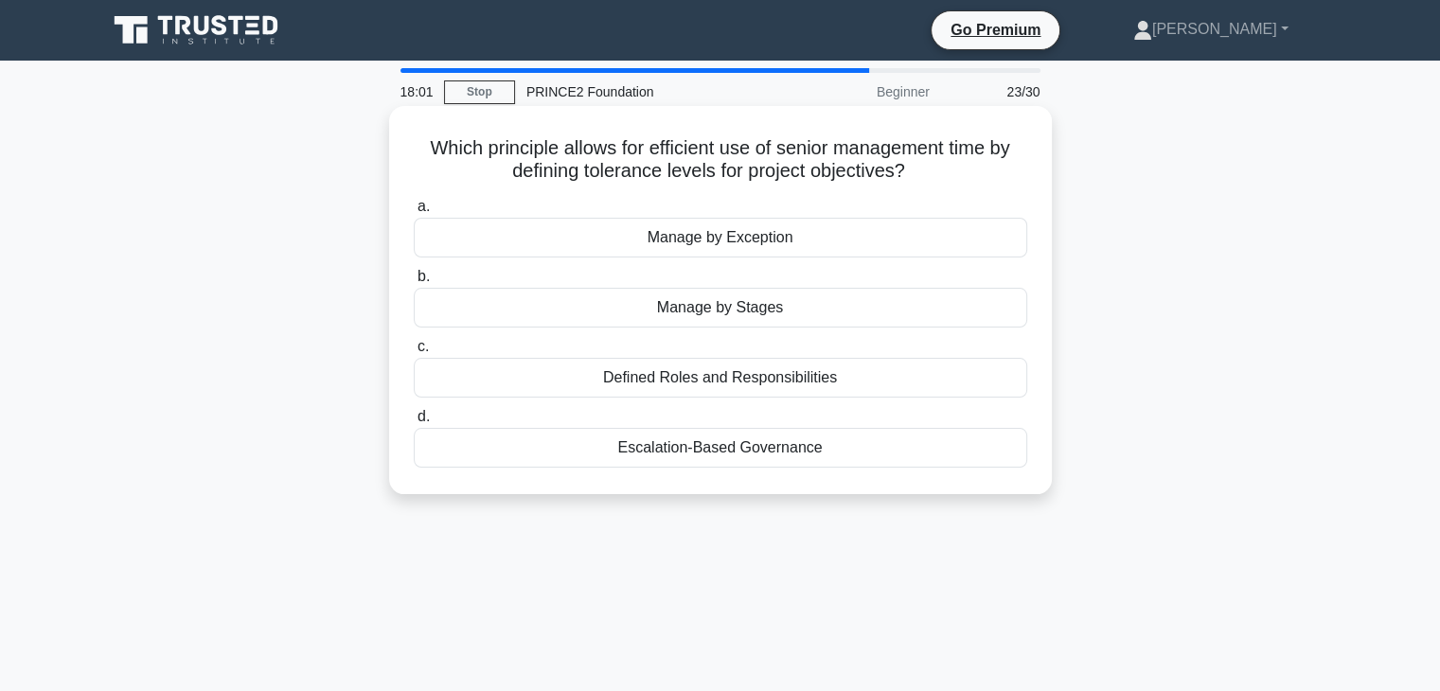
click at [670, 247] on div "Manage by Exception" at bounding box center [720, 238] width 613 height 40
click at [414, 213] on input "a. Manage by Exception" at bounding box center [414, 207] width 0 height 12
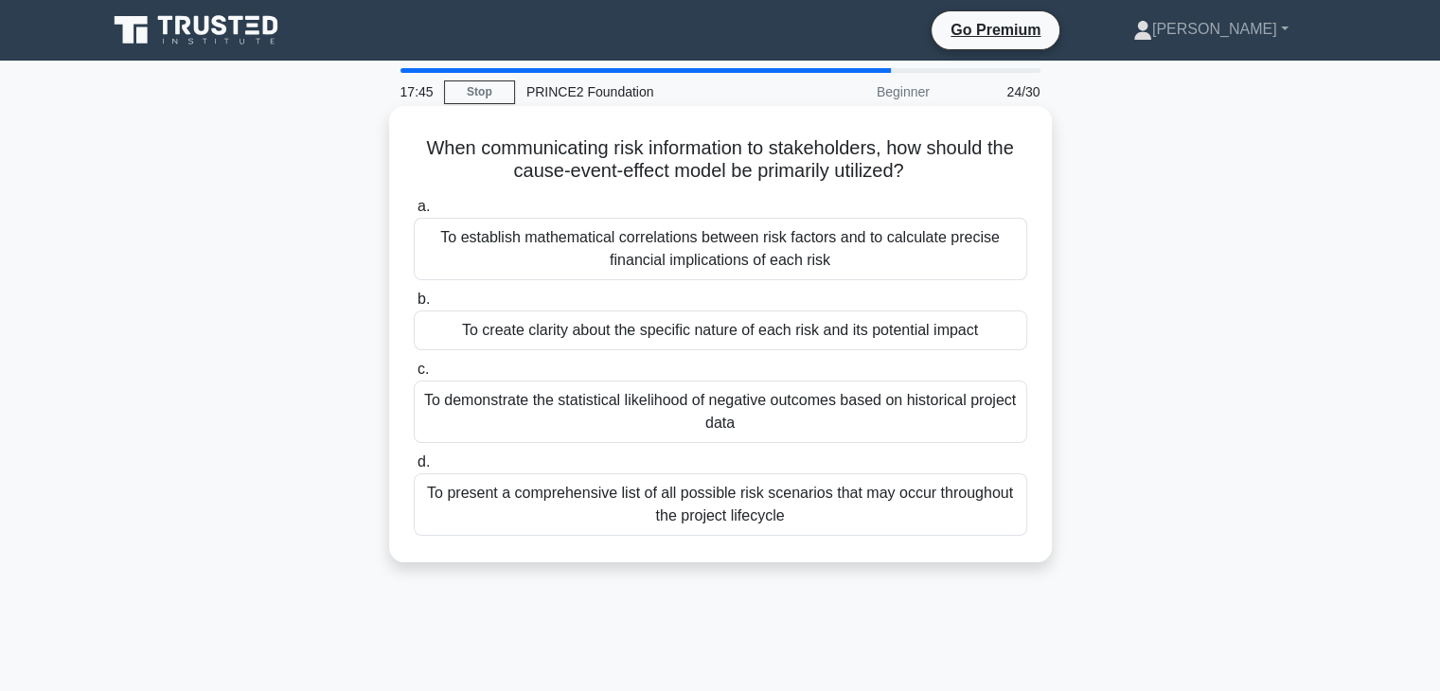
click at [724, 505] on div "To present a comprehensive list of all possible risk scenarios that may occur t…" at bounding box center [720, 504] width 613 height 62
click at [414, 469] on input "d. To present a comprehensive list of all possible risk scenarios that may occu…" at bounding box center [414, 462] width 0 height 12
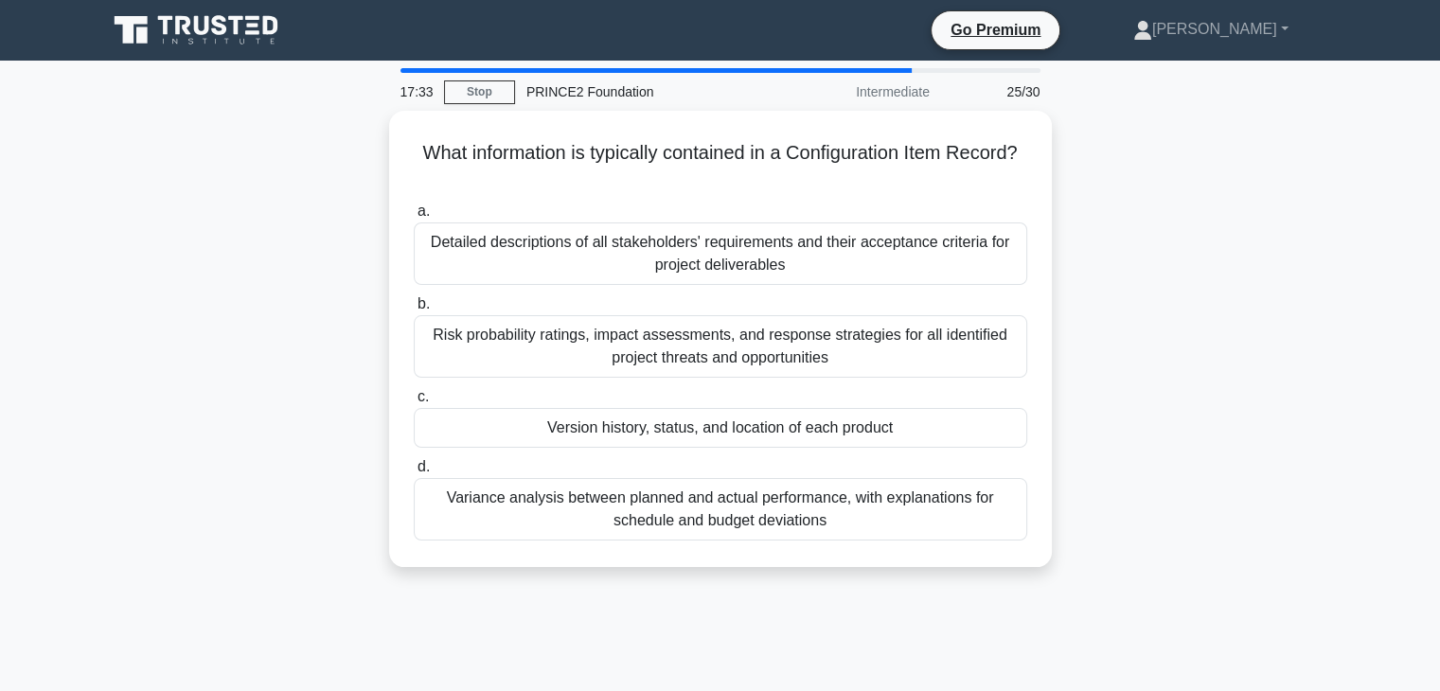
click at [724, 505] on div "Variance analysis between planned and actual performance, with explanations for…" at bounding box center [720, 509] width 613 height 62
click at [414, 473] on input "d. Variance analysis between planned and actual performance, with explanations …" at bounding box center [414, 467] width 0 height 12
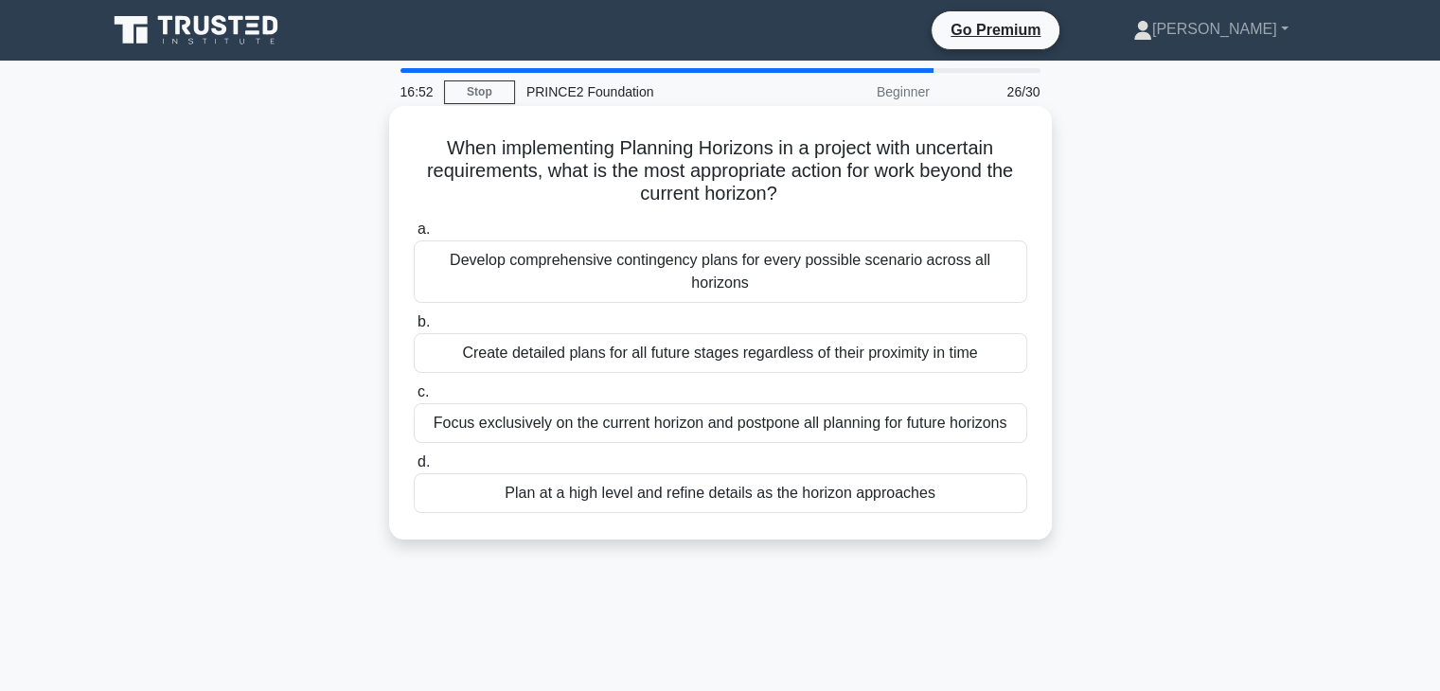
click at [506, 338] on div "Create detailed plans for all future stages regardless of their proximity in ti…" at bounding box center [720, 353] width 613 height 40
click at [414, 329] on input "b. Create detailed plans for all future stages regardless of their proximity in…" at bounding box center [414, 322] width 0 height 12
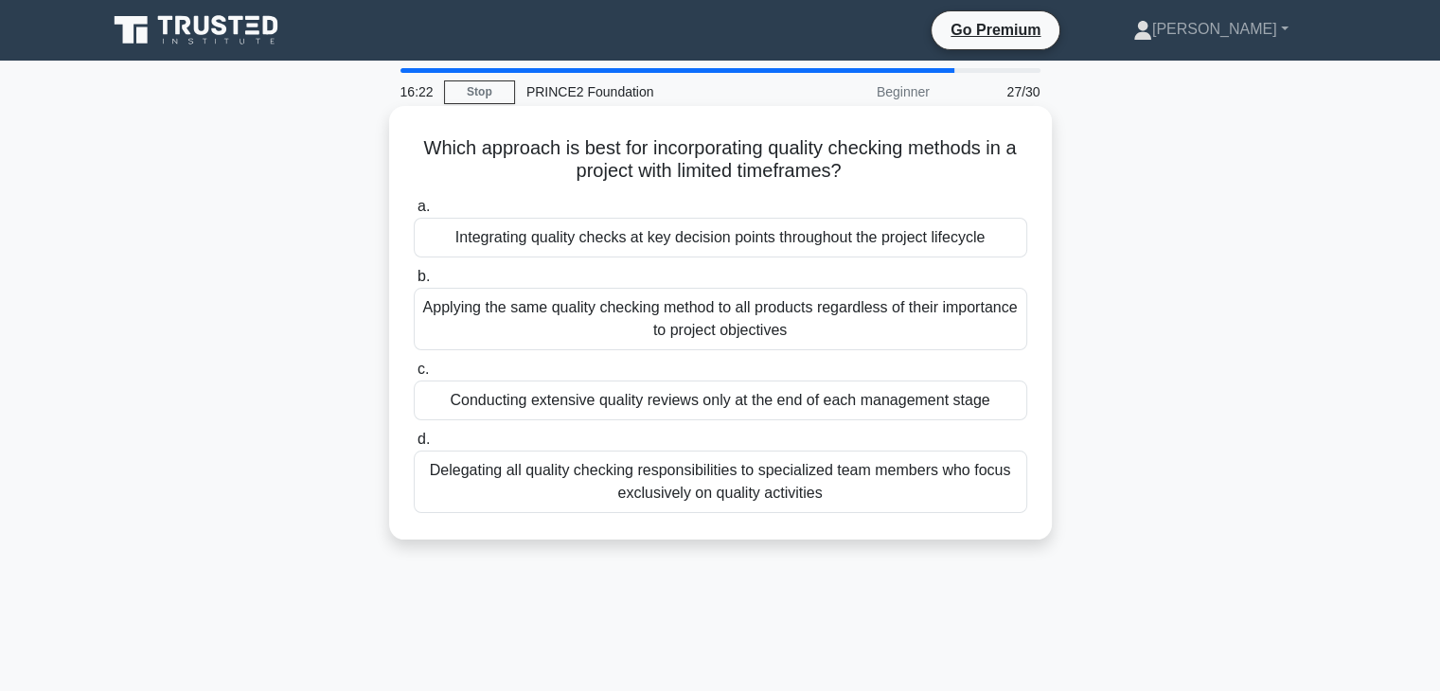
click at [542, 236] on div "Integrating quality checks at key decision points throughout the project lifecy…" at bounding box center [720, 238] width 613 height 40
click at [414, 213] on input "a. Integrating quality checks at key decision points throughout the project lif…" at bounding box center [414, 207] width 0 height 12
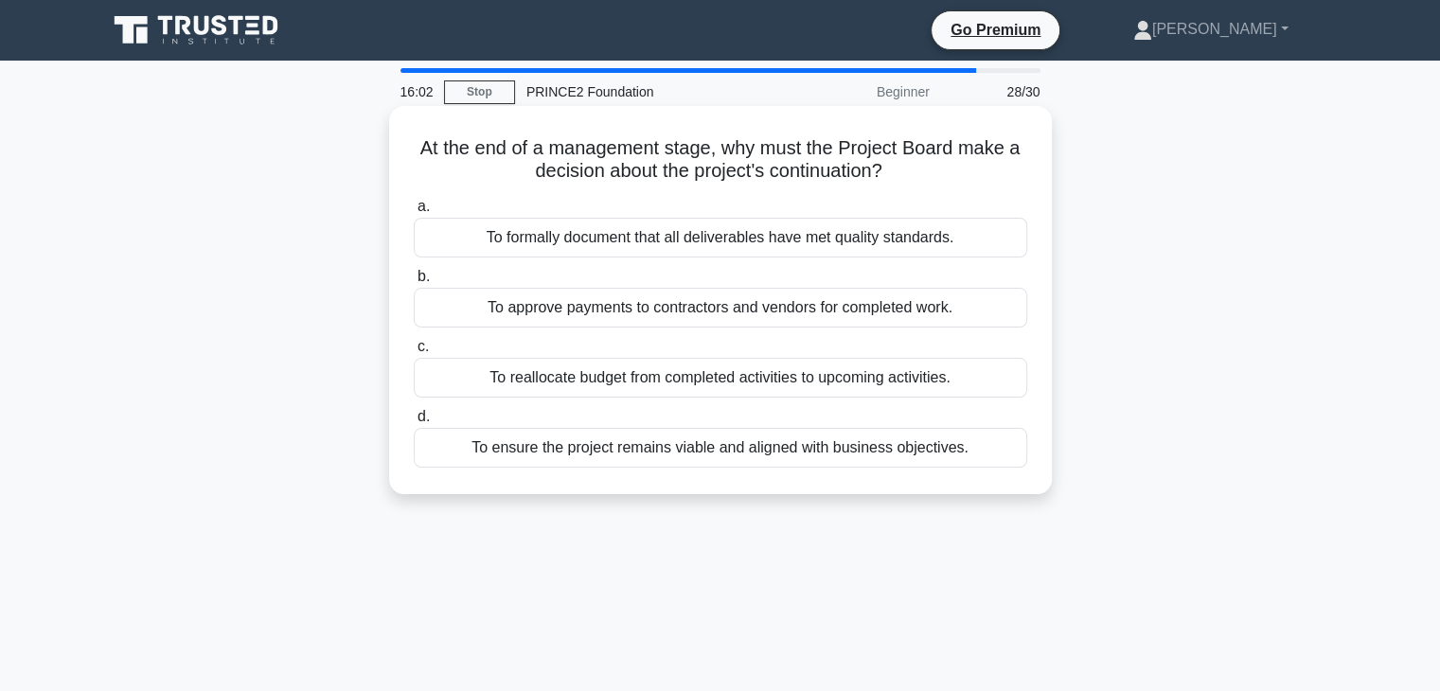
click at [552, 236] on div "To formally document that all deliverables have met quality standards." at bounding box center [720, 238] width 613 height 40
click at [414, 213] on input "a. To formally document that all deliverables have met quality standards." at bounding box center [414, 207] width 0 height 12
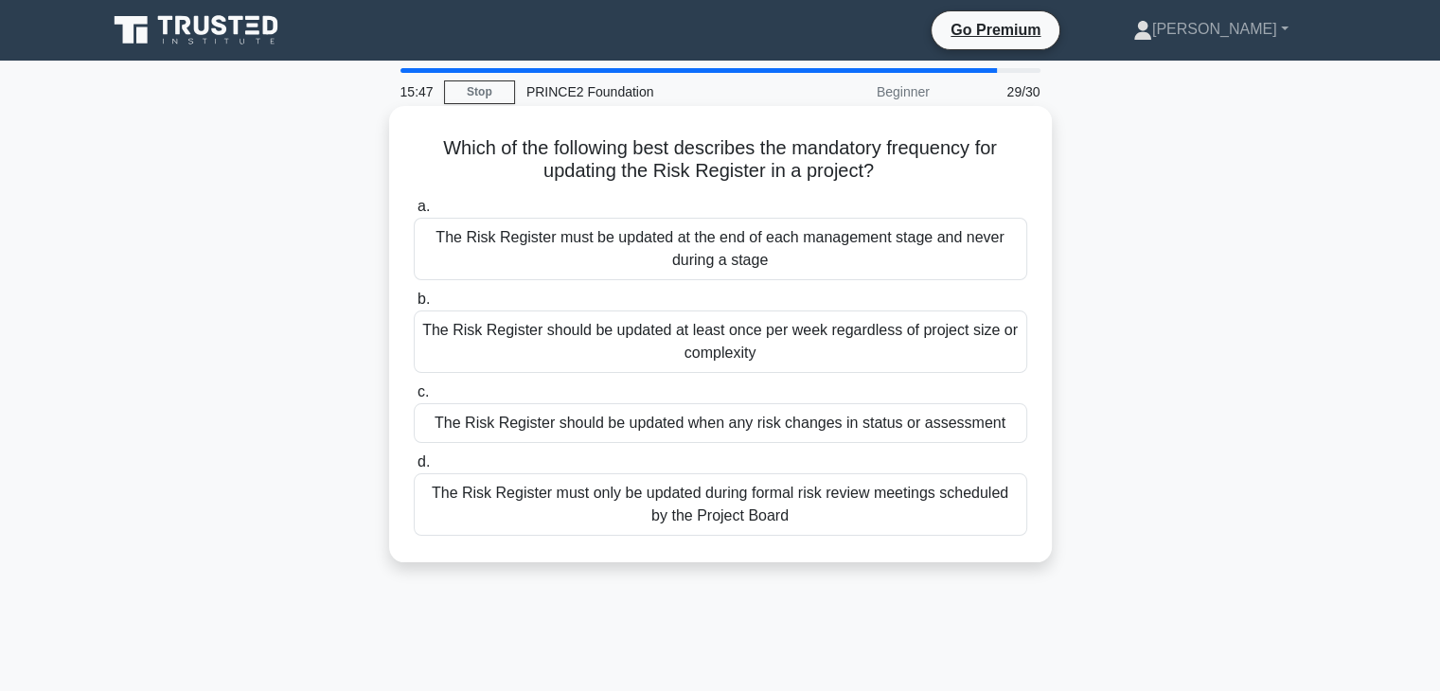
click at [661, 417] on div "The Risk Register should be updated when any risk changes in status or assessme…" at bounding box center [720, 423] width 613 height 40
click at [414, 399] on input "c. The Risk Register should be updated when any risk changes in status or asses…" at bounding box center [414, 392] width 0 height 12
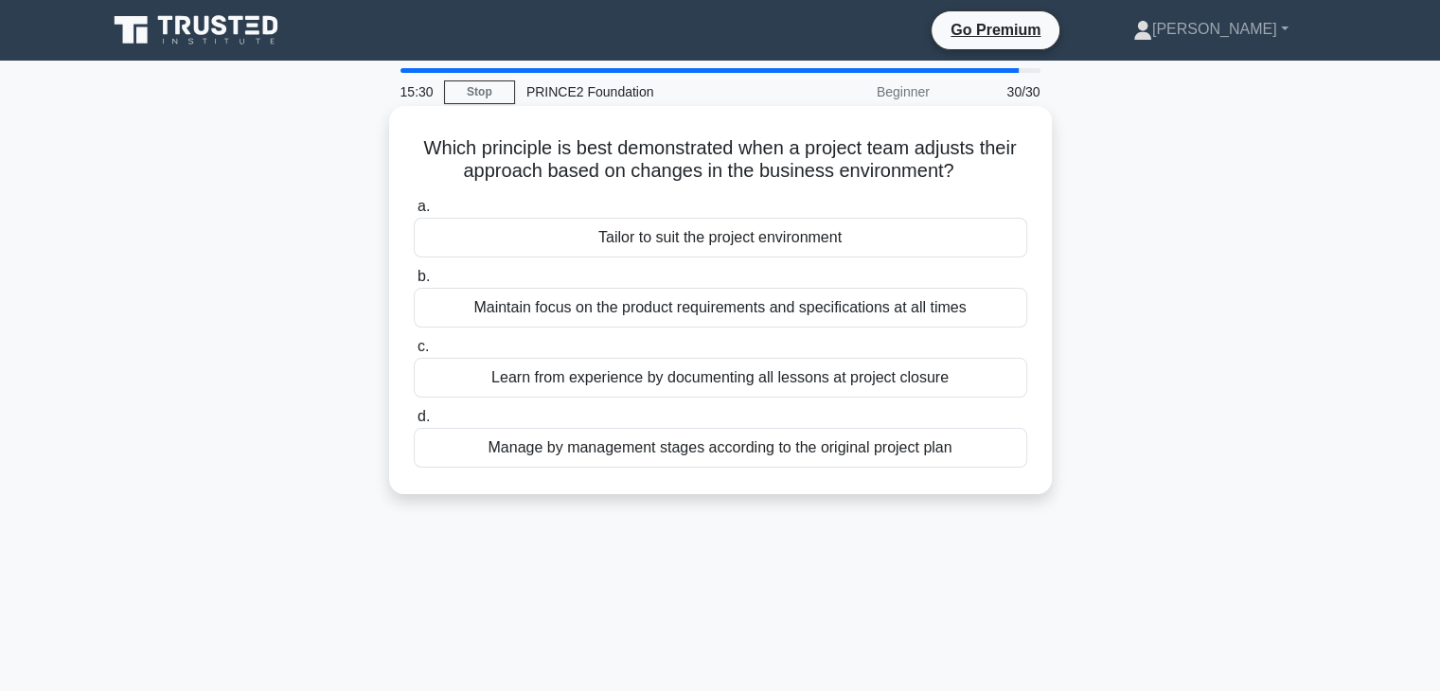
click at [606, 255] on div "Tailor to suit the project environment" at bounding box center [720, 238] width 613 height 40
click at [414, 213] on input "a. Tailor to suit the project environment" at bounding box center [414, 207] width 0 height 12
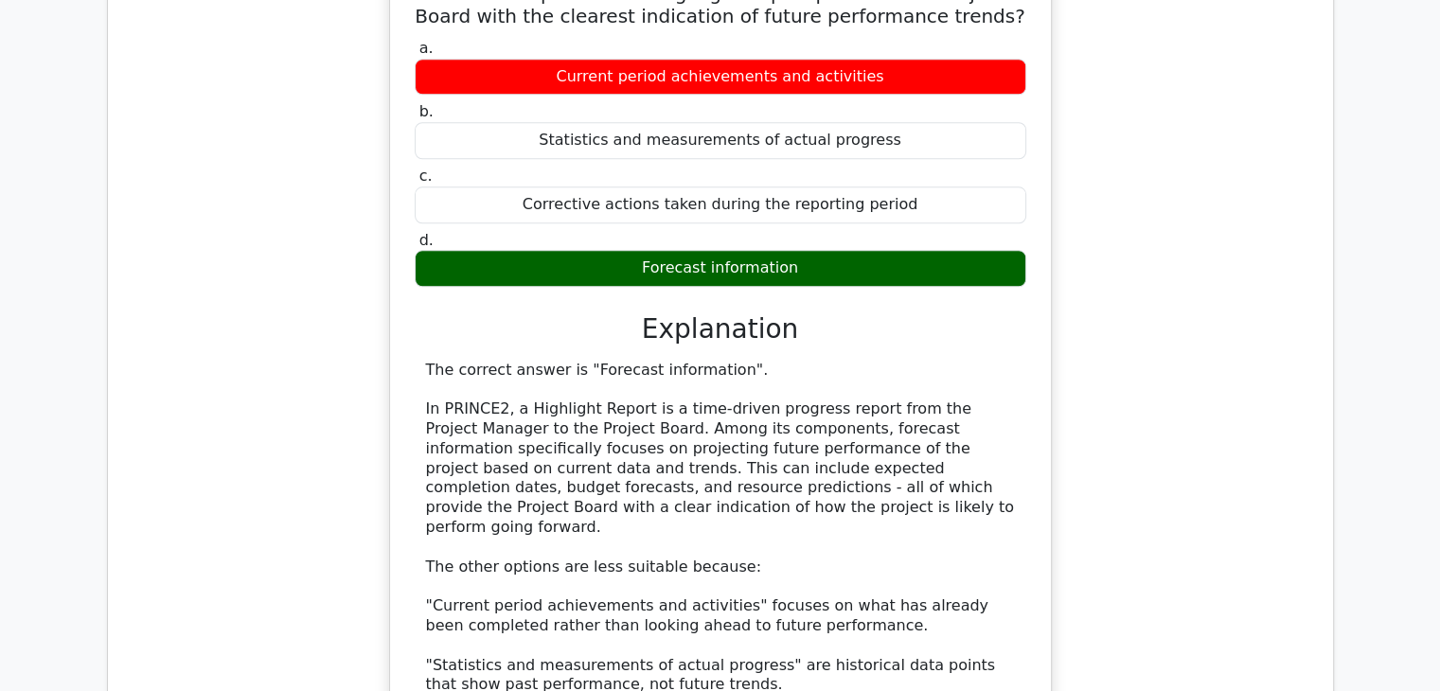
scroll to position [2054, 0]
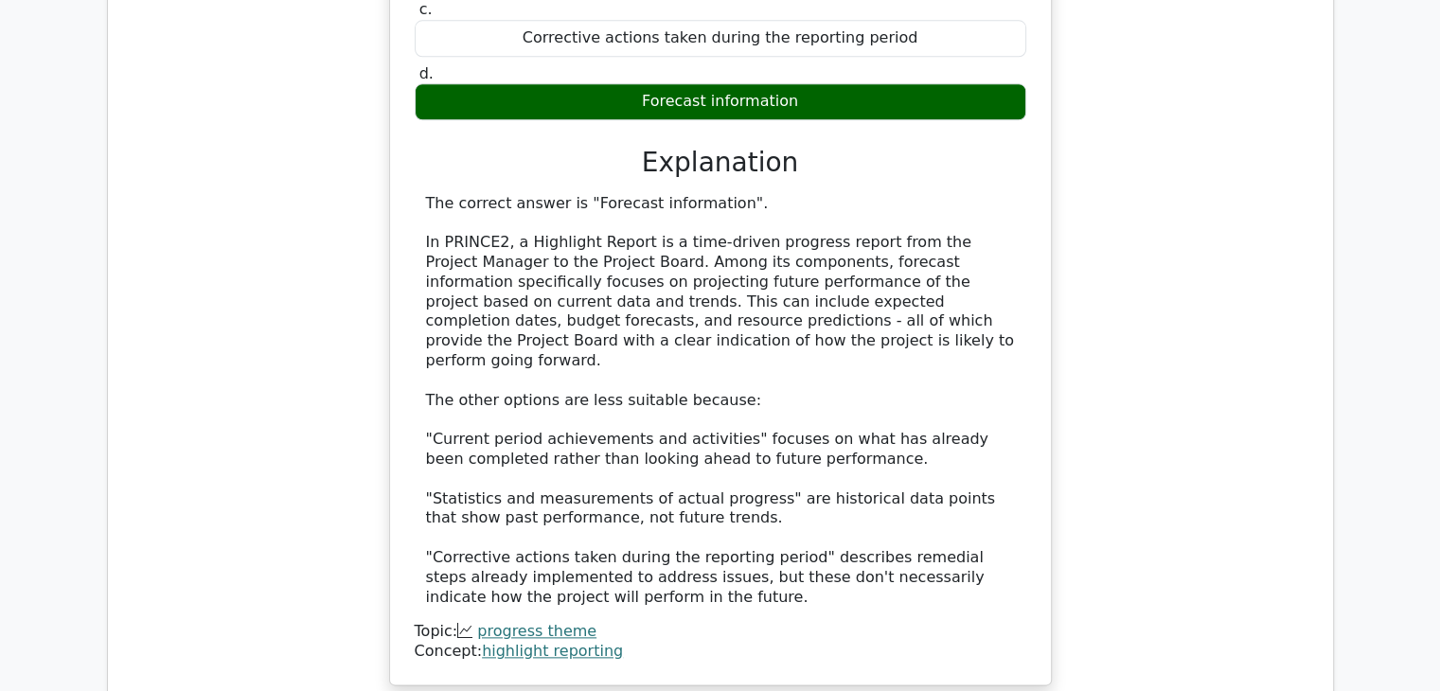
click at [550, 622] on link "progress theme" at bounding box center [536, 631] width 119 height 18
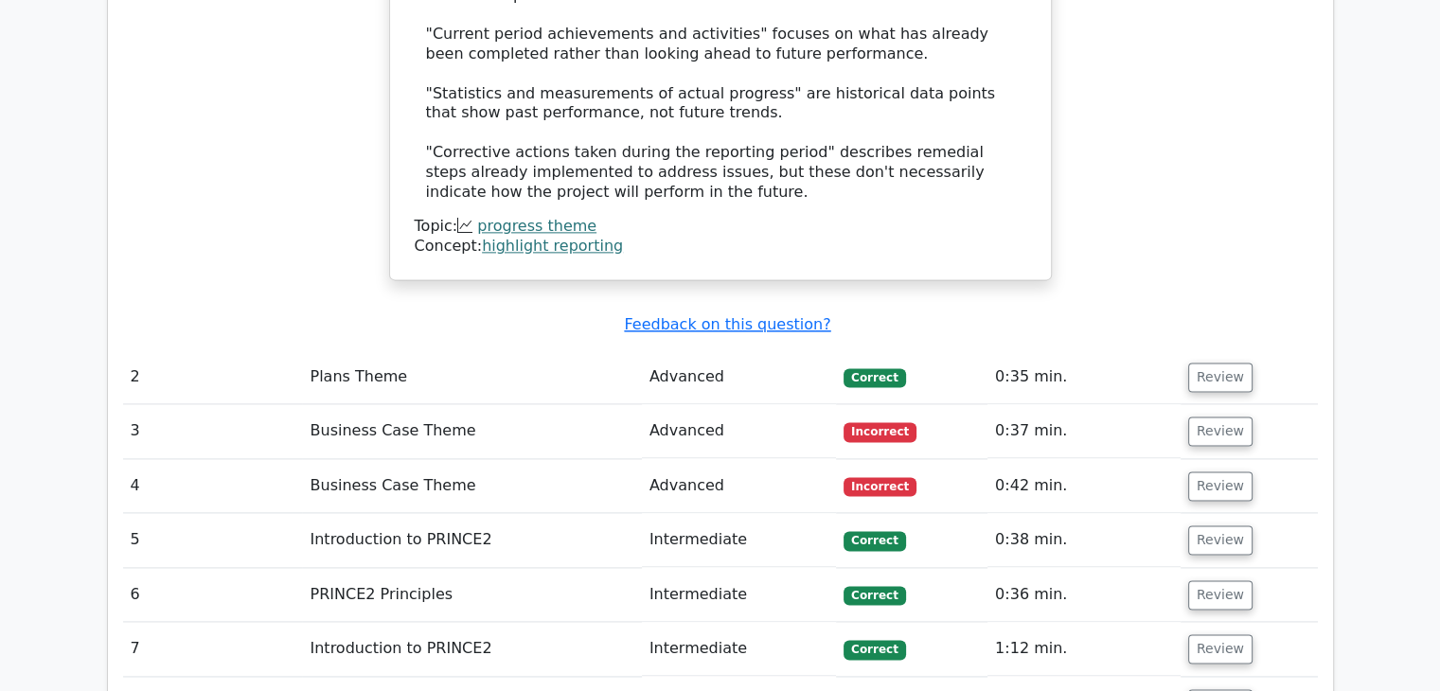
scroll to position [2461, 0]
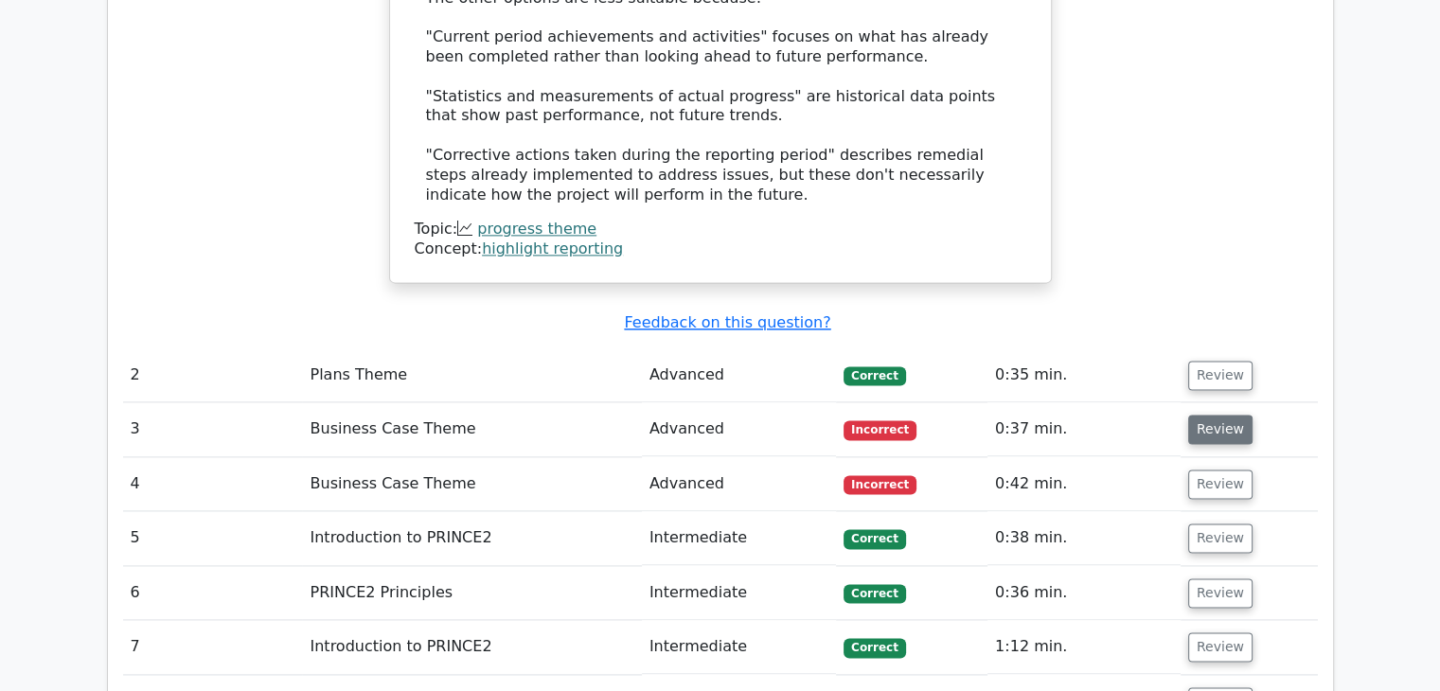
click at [1235, 415] on button "Review" at bounding box center [1220, 429] width 64 height 29
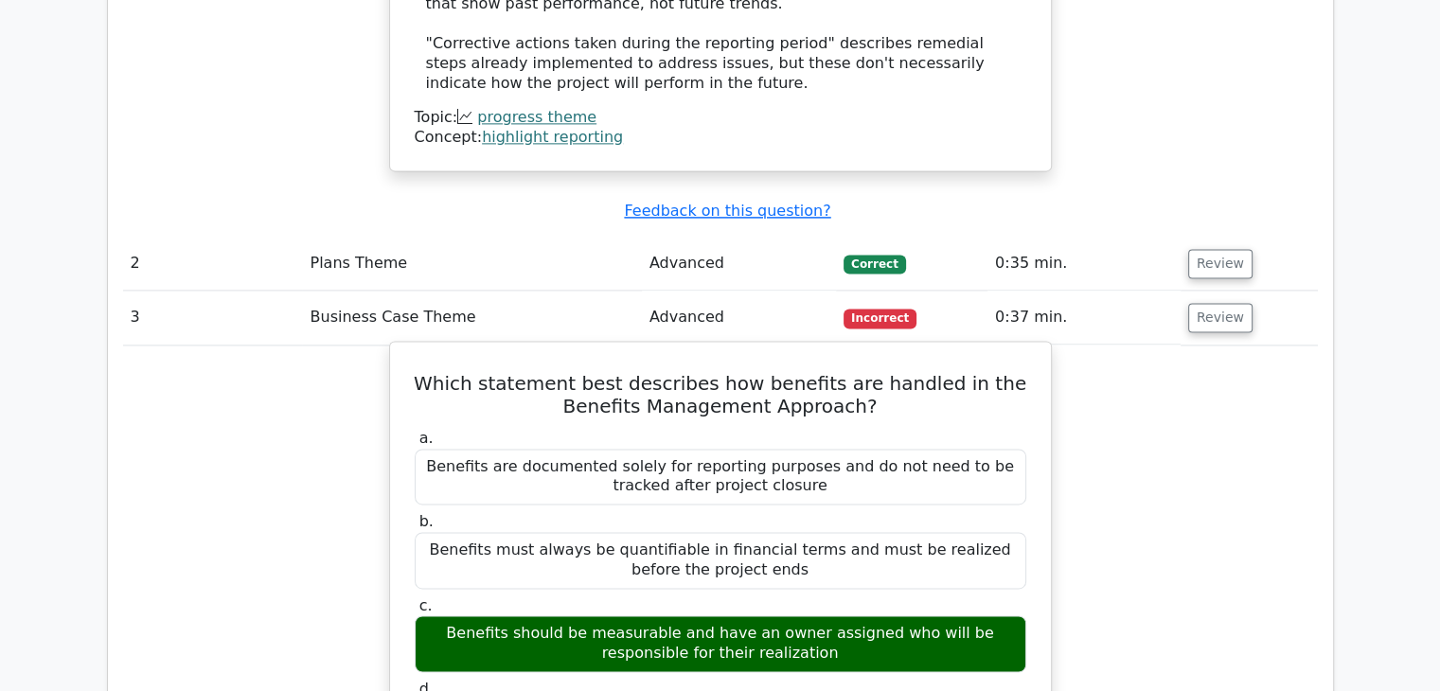
scroll to position [2570, 0]
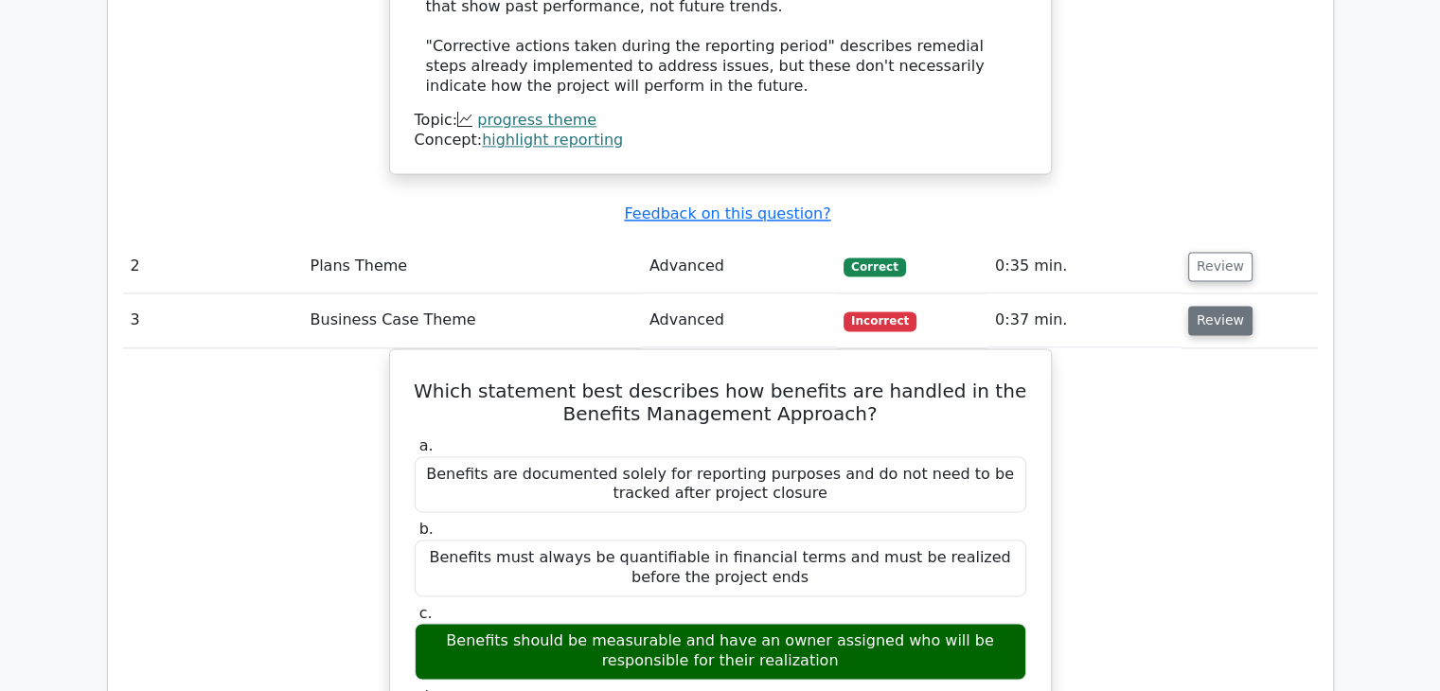
click at [1222, 306] on button "Review" at bounding box center [1220, 320] width 64 height 29
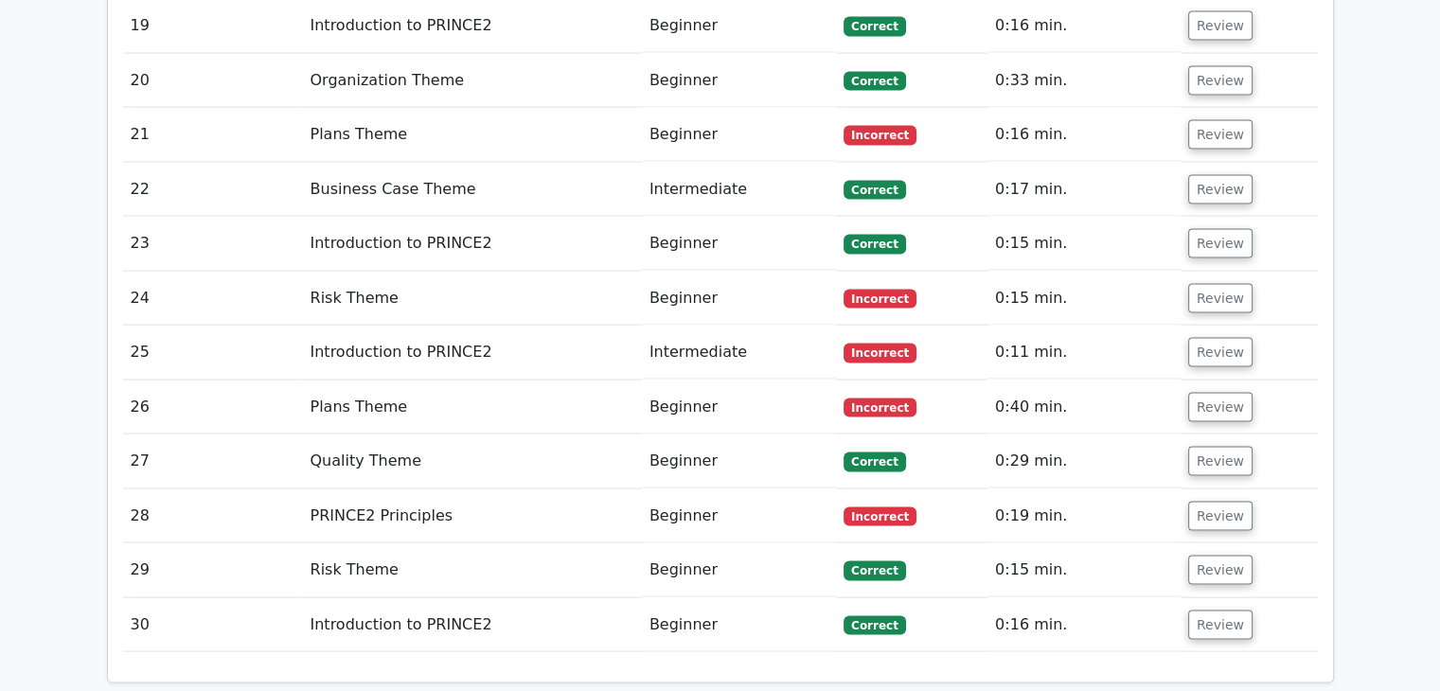
scroll to position [3737, 0]
click at [1199, 501] on button "Review" at bounding box center [1220, 515] width 64 height 29
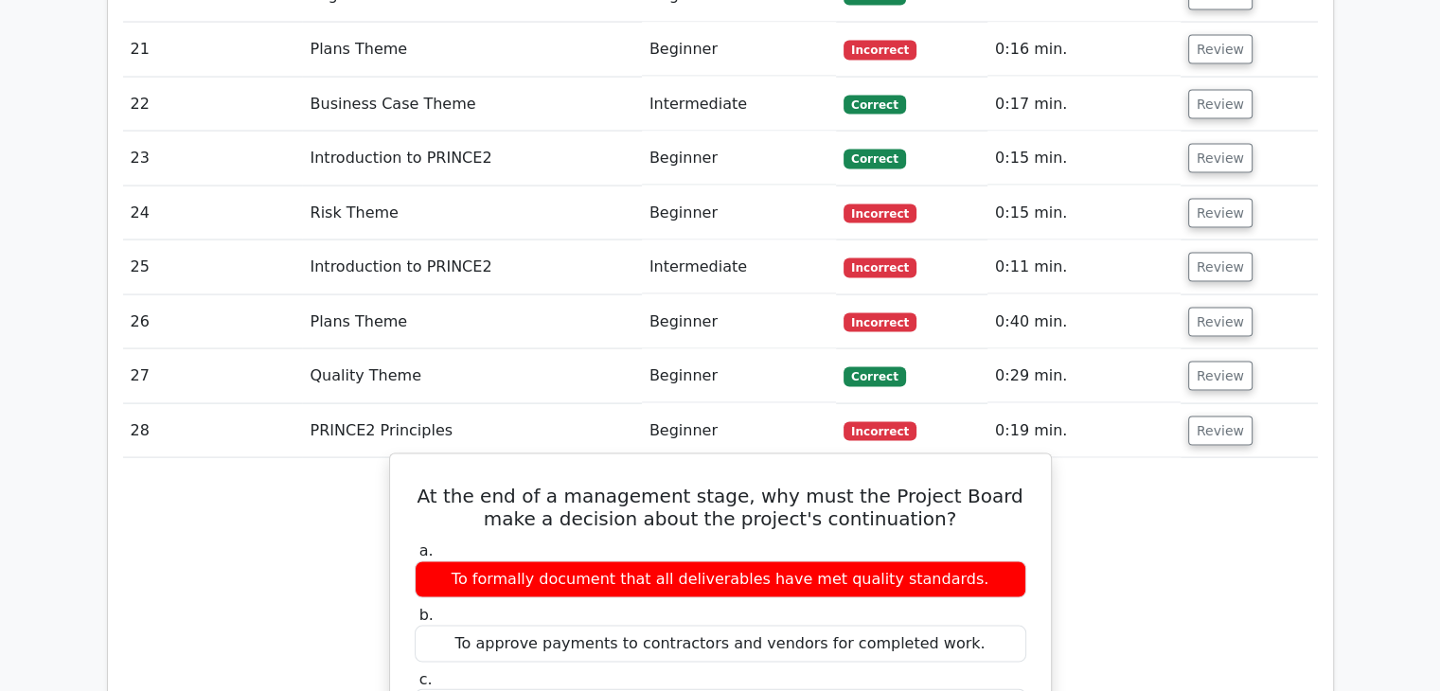
scroll to position [3823, 0]
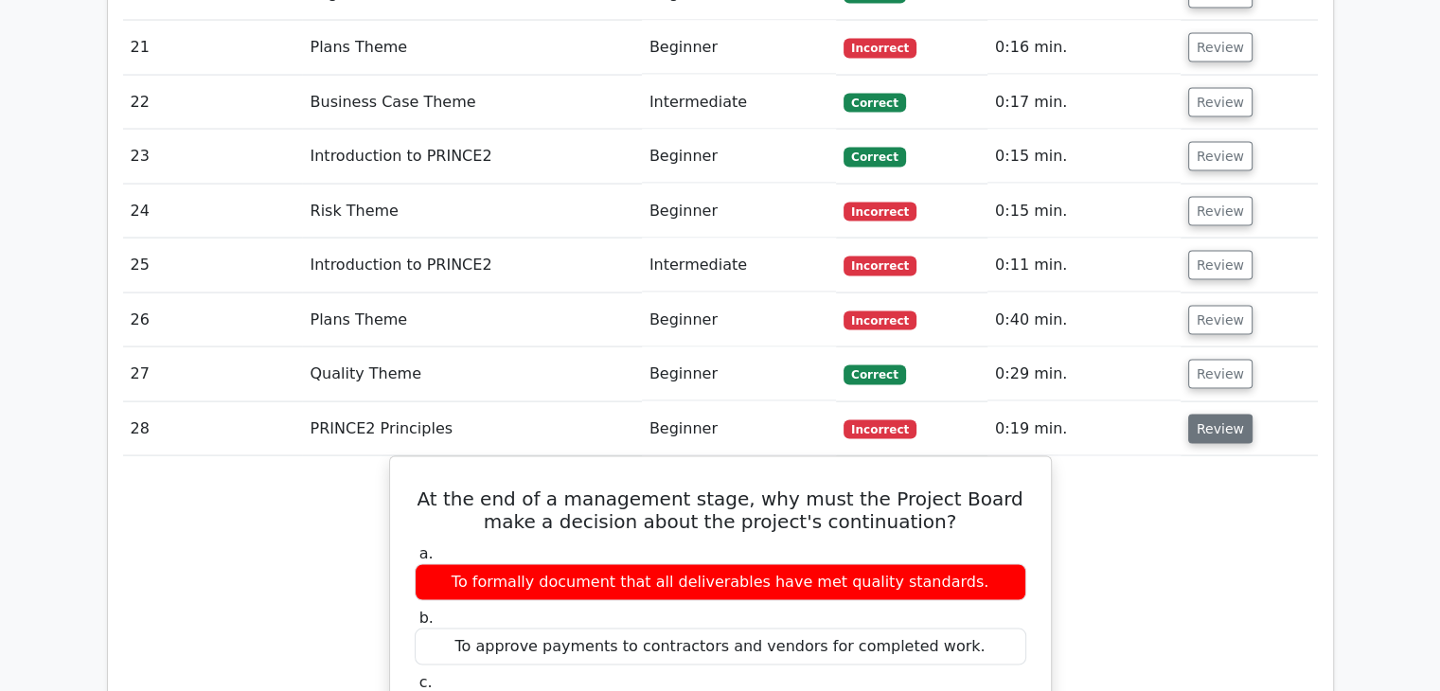
click at [1219, 415] on button "Review" at bounding box center [1220, 429] width 64 height 29
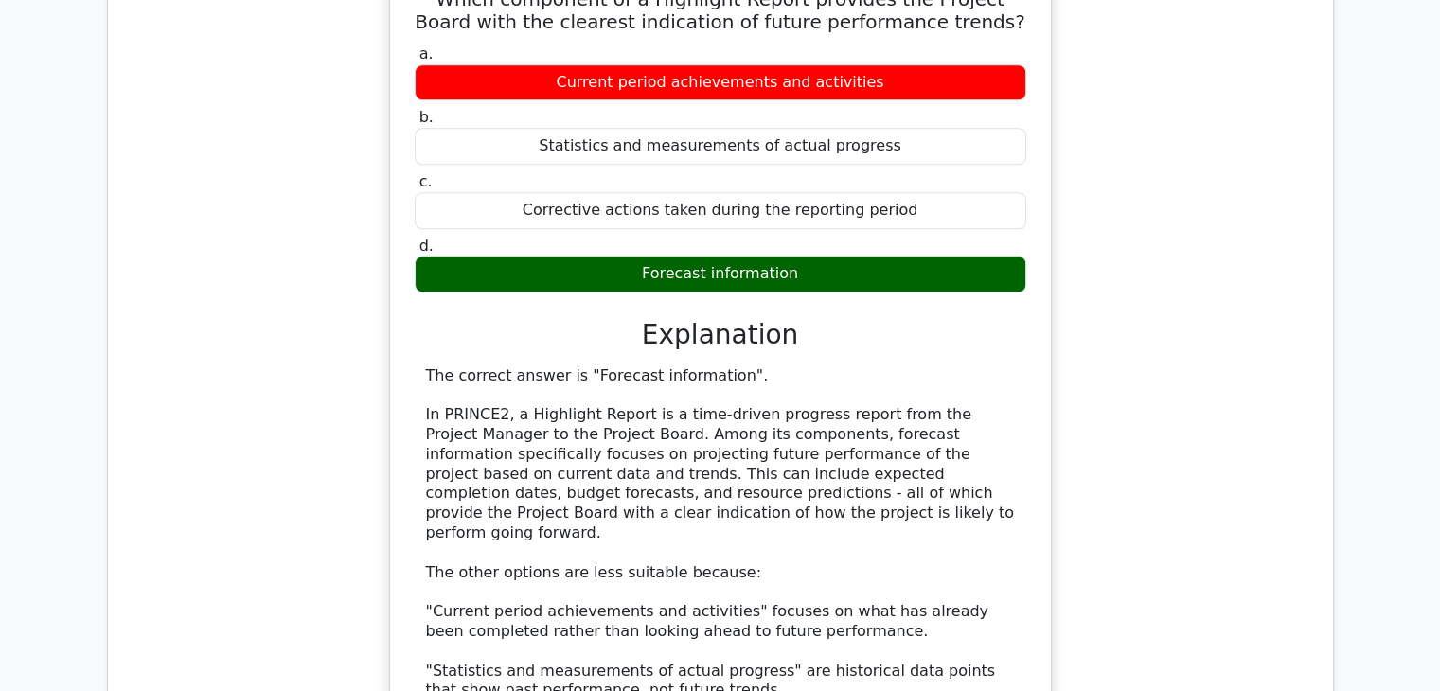
scroll to position [1897, 0]
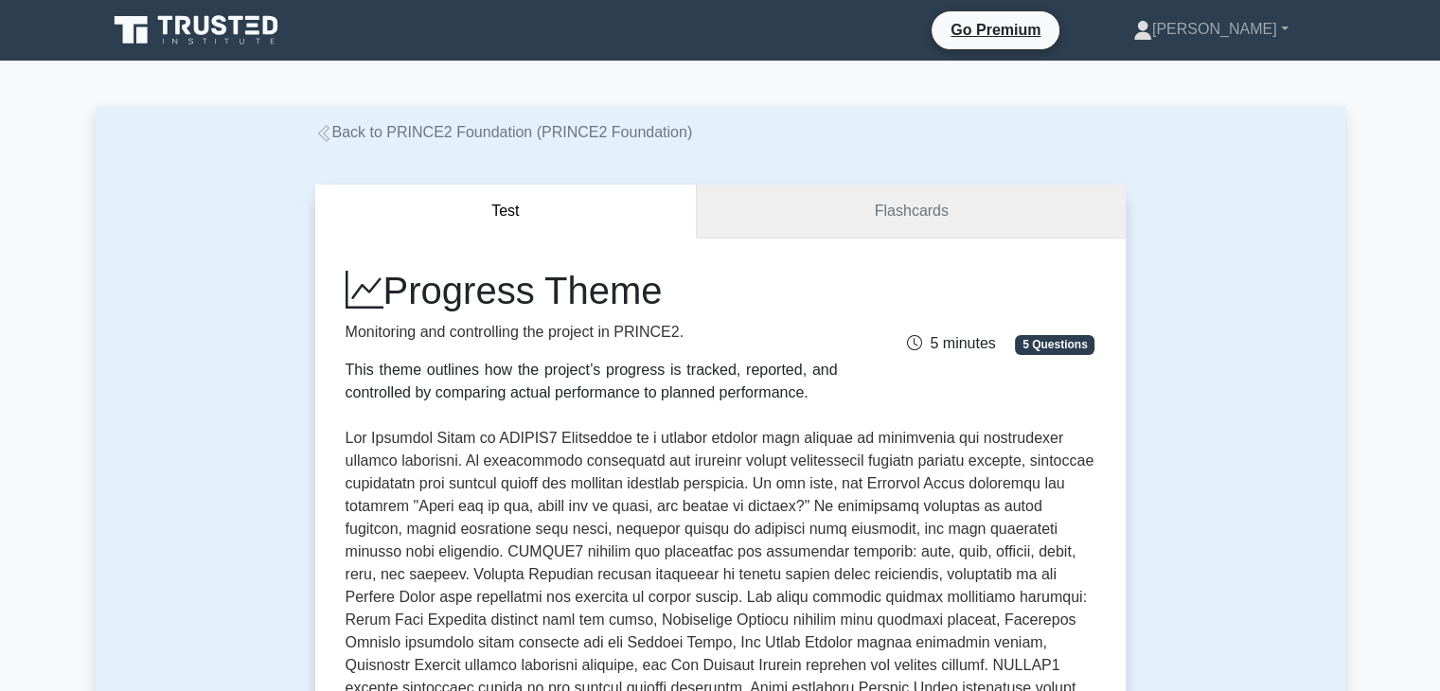
click at [878, 231] on link "Flashcards" at bounding box center [911, 212] width 428 height 54
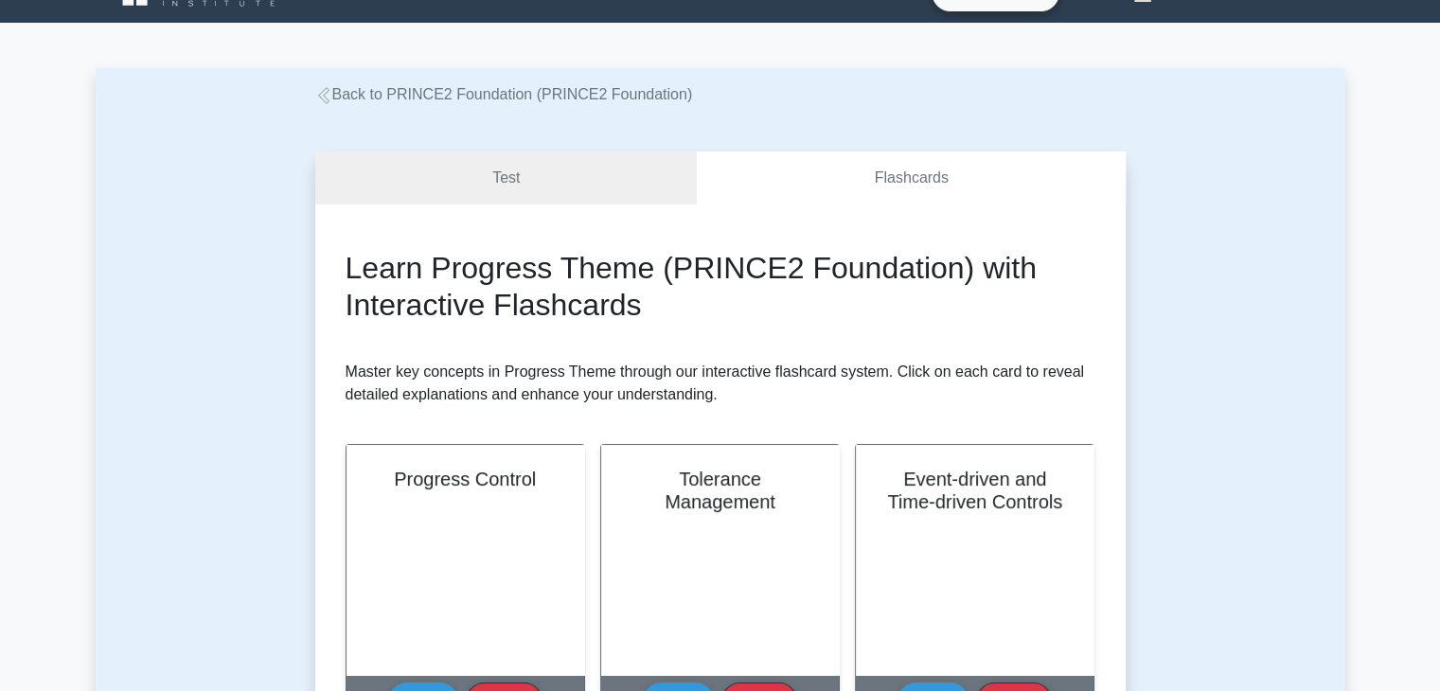
scroll to position [30, 0]
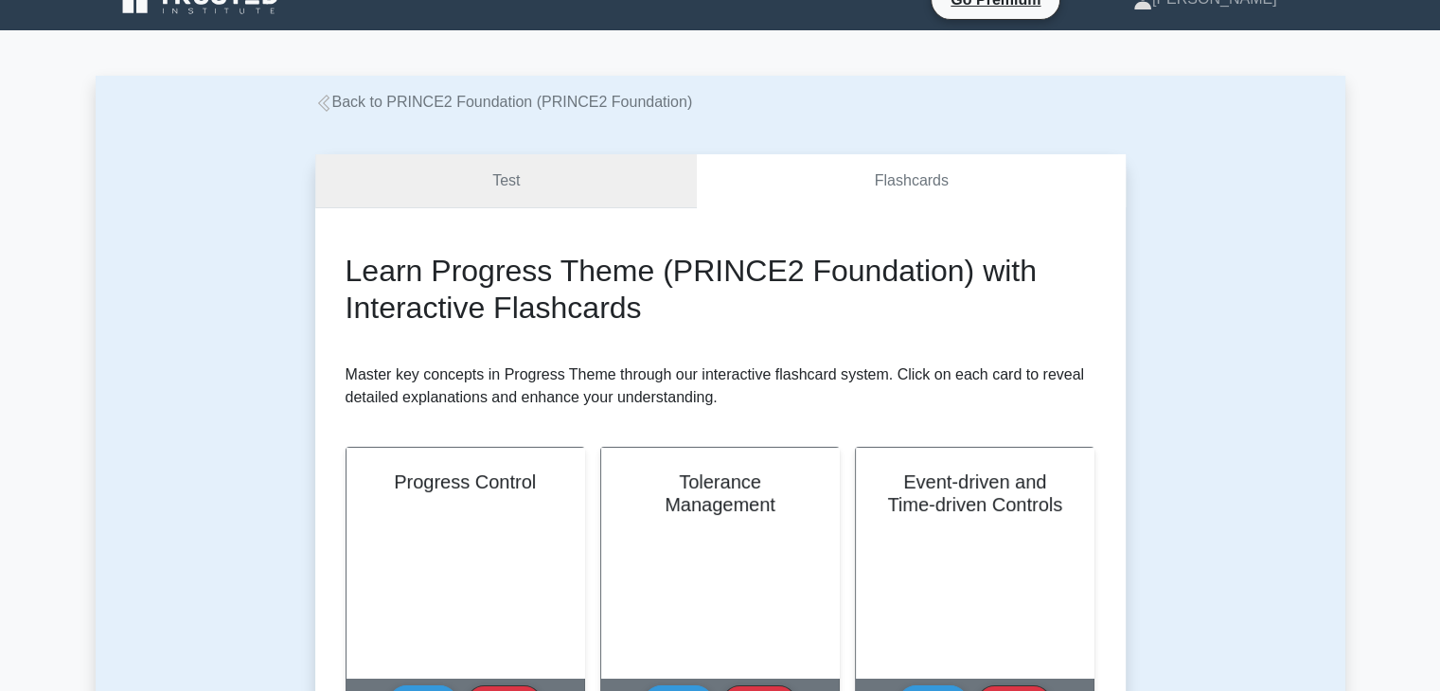
click at [490, 177] on link "Test" at bounding box center [506, 181] width 382 height 54
